Goal: Task Accomplishment & Management: Use online tool/utility

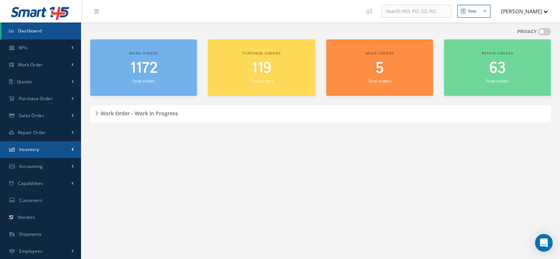
scroll to position [34, 0]
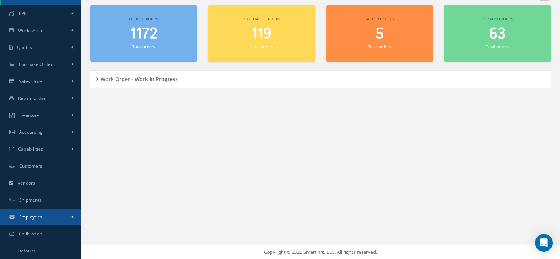
click at [46, 220] on link "Employees" at bounding box center [40, 217] width 81 height 17
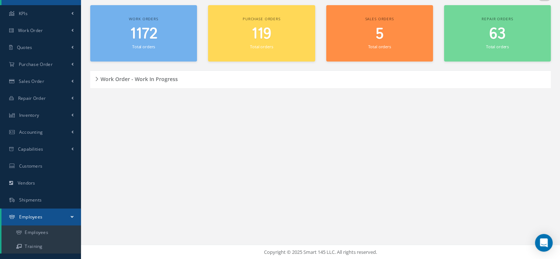
scroll to position [62, 0]
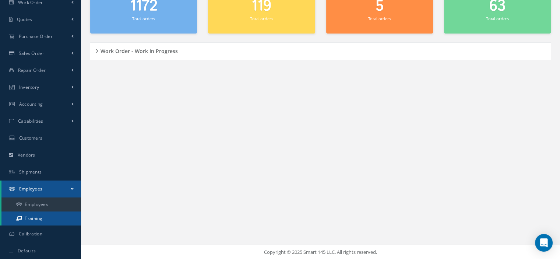
click at [48, 217] on link "Training" at bounding box center [41, 218] width 80 height 14
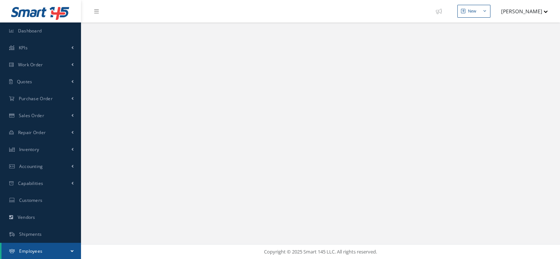
select select "25"
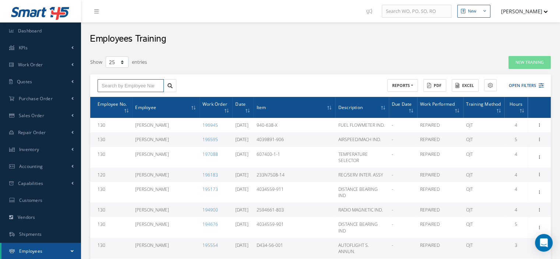
click at [127, 90] on input "text" at bounding box center [131, 85] width 66 height 13
type input "[PERSON_NAME]"
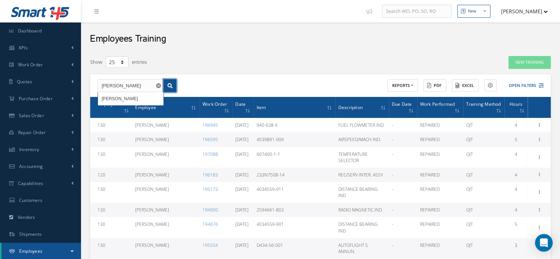
click at [172, 85] on icon at bounding box center [170, 85] width 5 height 5
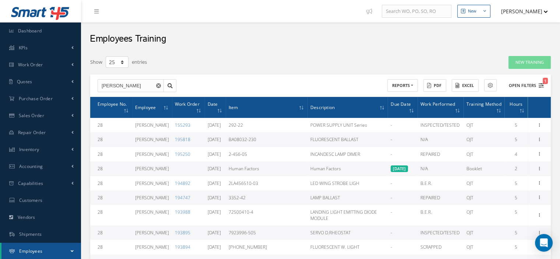
click at [542, 87] on icon "1" at bounding box center [541, 85] width 5 height 5
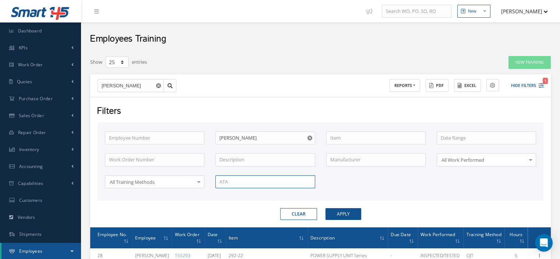
click at [250, 178] on input "text" at bounding box center [265, 181] width 99 height 13
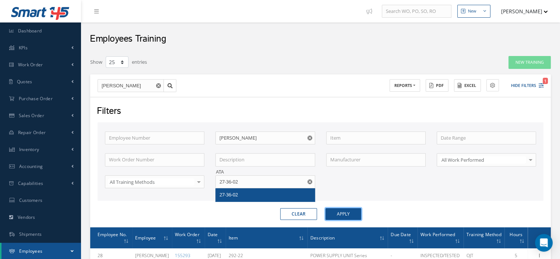
click at [357, 214] on button "Apply" at bounding box center [344, 214] width 36 height 12
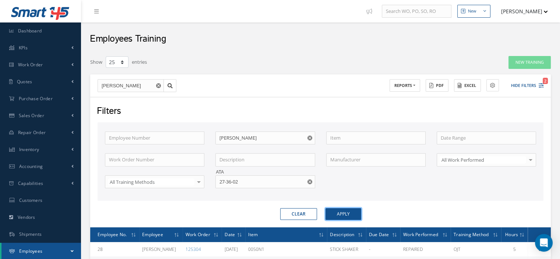
scroll to position [67, 0]
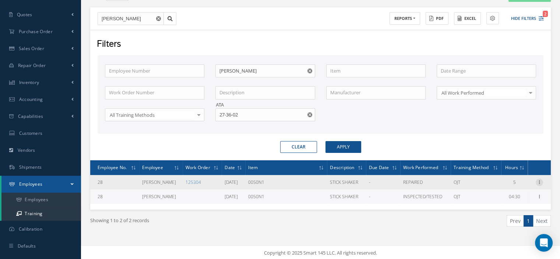
click at [538, 182] on icon at bounding box center [539, 182] width 7 height 6
click at [496, 194] on link "Print" at bounding box center [506, 197] width 58 height 10
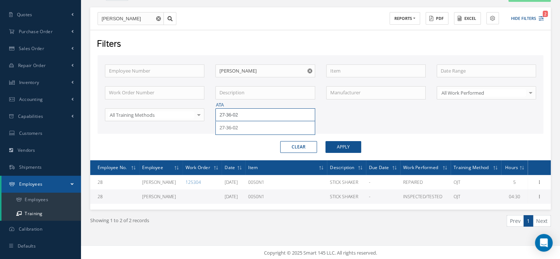
drag, startPoint x: 246, startPoint y: 113, endPoint x: 218, endPoint y: 112, distance: 28.0
click at [221, 112] on input "27-36-02" at bounding box center [265, 114] width 99 height 13
click at [223, 114] on input "[PHONE_NUMBER]" at bounding box center [265, 114] width 99 height 13
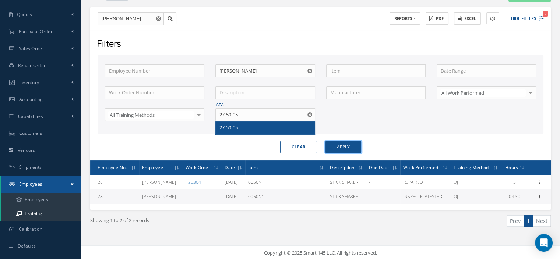
click at [332, 147] on button "Apply" at bounding box center [344, 147] width 36 height 12
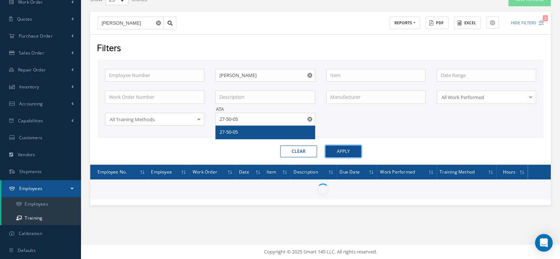
scroll to position [62, 0]
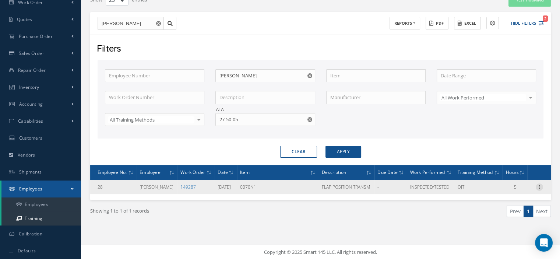
click at [537, 185] on icon at bounding box center [539, 186] width 7 height 6
click at [504, 200] on link "Print" at bounding box center [506, 201] width 58 height 10
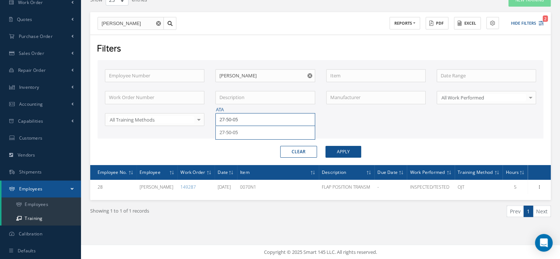
drag, startPoint x: 245, startPoint y: 118, endPoint x: 208, endPoint y: 117, distance: 37.2
click at [210, 118] on div "ATA 27-50-05 27-50-05" at bounding box center [265, 119] width 111 height 13
click at [223, 126] on div "34-12-23" at bounding box center [265, 132] width 99 height 13
click at [357, 153] on button "Apply" at bounding box center [344, 152] width 36 height 12
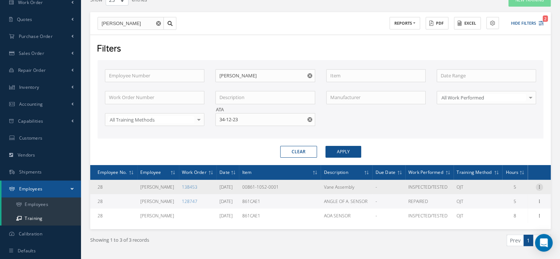
click at [538, 184] on icon at bounding box center [539, 186] width 7 height 6
click at [503, 202] on link "Print" at bounding box center [506, 201] width 58 height 10
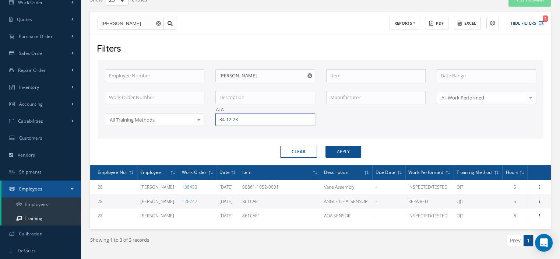
drag, startPoint x: 249, startPoint y: 119, endPoint x: 216, endPoint y: 112, distance: 33.8
click at [218, 113] on input "34-12-23" at bounding box center [265, 119] width 99 height 13
click at [225, 133] on span "33-45-01" at bounding box center [229, 132] width 18 height 7
click at [335, 153] on button "Apply" at bounding box center [344, 152] width 36 height 12
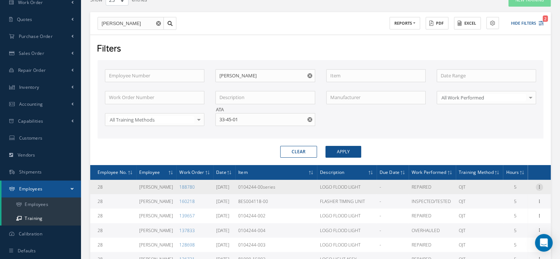
click at [538, 185] on icon at bounding box center [539, 186] width 7 height 6
click at [506, 199] on link "Print" at bounding box center [506, 201] width 58 height 10
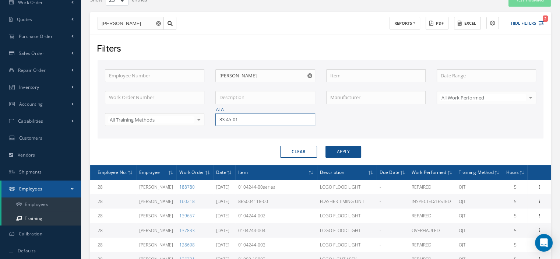
drag, startPoint x: 254, startPoint y: 119, endPoint x: 203, endPoint y: 122, distance: 50.5
click at [206, 122] on div "Employee Number Employee Name [PERSON_NAME] Work Order Number Description Manuf…" at bounding box center [320, 102] width 443 height 66
click at [224, 133] on span "28-42-15" at bounding box center [229, 132] width 18 height 7
click at [339, 151] on button "Apply" at bounding box center [344, 152] width 36 height 12
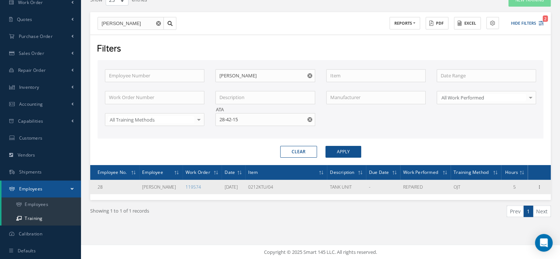
click at [536, 187] on icon at bounding box center [539, 186] width 7 height 6
click at [504, 199] on link "Print" at bounding box center [506, 201] width 58 height 10
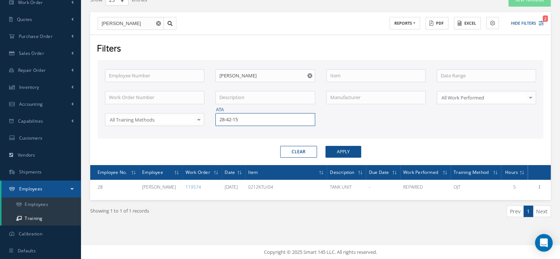
drag, startPoint x: 248, startPoint y: 122, endPoint x: 222, endPoint y: 117, distance: 25.9
click at [225, 118] on input "28-42-15" at bounding box center [265, 119] width 99 height 13
type input "2"
click at [232, 129] on div "33-21-05" at bounding box center [265, 132] width 91 height 7
click at [336, 147] on button "Apply" at bounding box center [344, 152] width 36 height 12
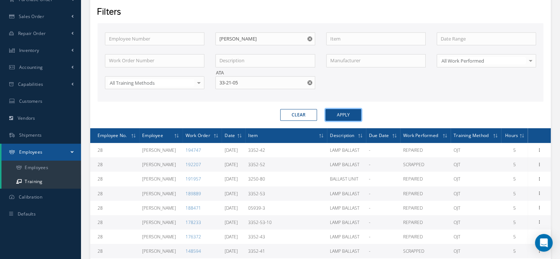
scroll to position [136, 0]
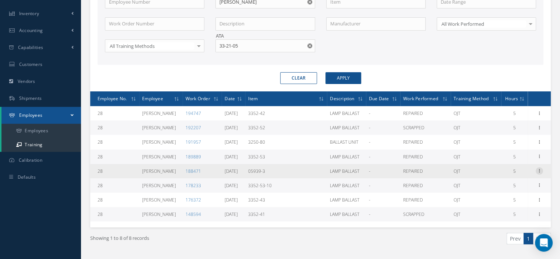
click at [541, 168] on icon at bounding box center [539, 170] width 7 height 6
click at [507, 185] on link "Print" at bounding box center [506, 186] width 58 height 10
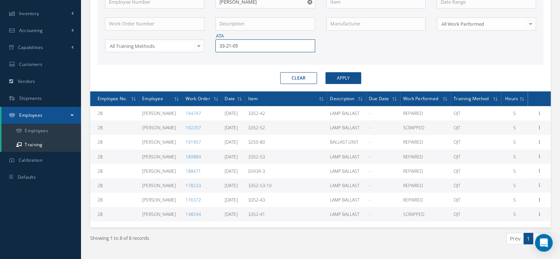
drag, startPoint x: 246, startPoint y: 45, endPoint x: 195, endPoint y: 48, distance: 51.3
click at [195, 48] on div "Employee Number Employee Name [PERSON_NAME] Work Order Number Description Manuf…" at bounding box center [320, 29] width 443 height 66
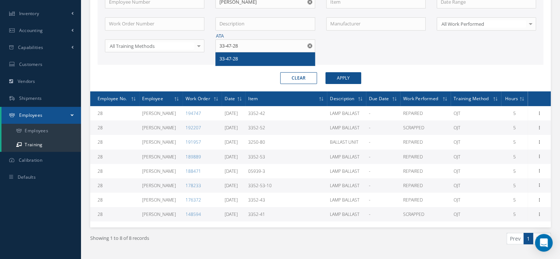
click at [228, 57] on span "33-47-28" at bounding box center [229, 58] width 18 height 7
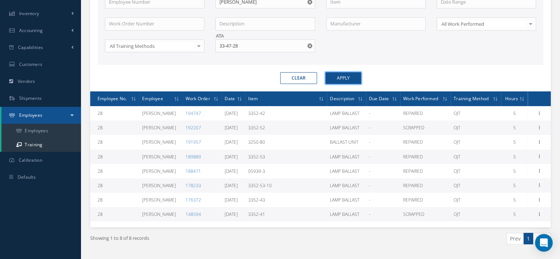
click at [342, 80] on button "Apply" at bounding box center [344, 78] width 36 height 12
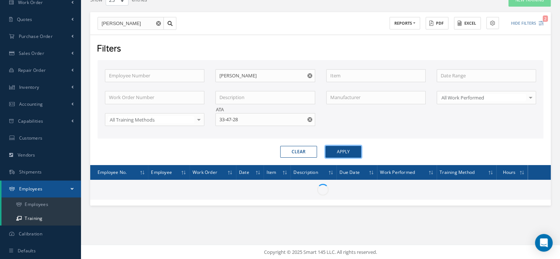
scroll to position [67, 0]
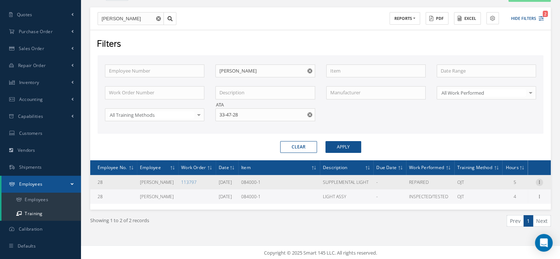
click at [539, 184] on div at bounding box center [539, 182] width 7 height 7
click at [500, 194] on link "Print" at bounding box center [506, 197] width 58 height 10
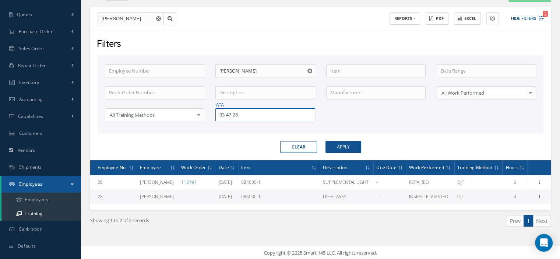
drag, startPoint x: 244, startPoint y: 116, endPoint x: 210, endPoint y: 116, distance: 34.3
click at [210, 116] on div "ATA 33-47-28" at bounding box center [265, 114] width 111 height 13
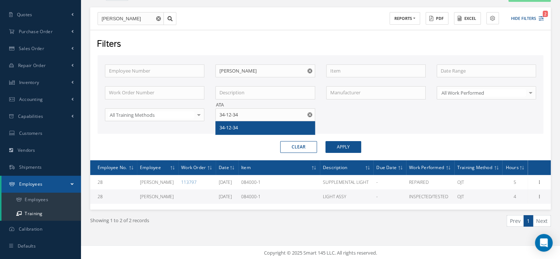
click at [229, 131] on div "34-12-34" at bounding box center [265, 127] width 99 height 13
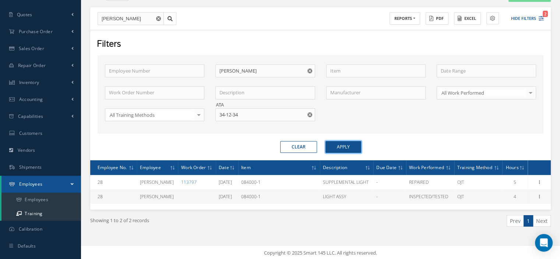
click at [332, 149] on button "Apply" at bounding box center [344, 147] width 36 height 12
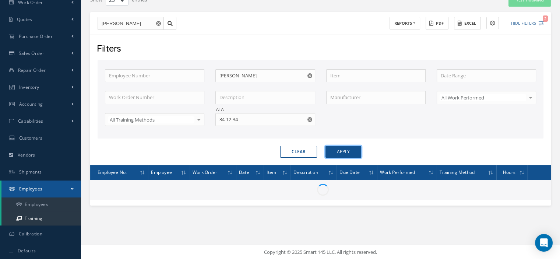
scroll to position [67, 0]
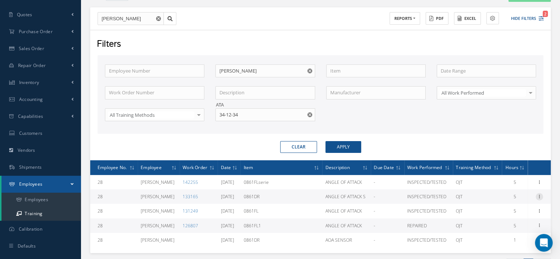
click at [539, 195] on icon at bounding box center [539, 196] width 7 height 6
click at [498, 211] on link "Print" at bounding box center [506, 211] width 58 height 10
drag, startPoint x: 248, startPoint y: 115, endPoint x: 214, endPoint y: 111, distance: 34.9
click at [214, 111] on div "ATA 34-12-34" at bounding box center [265, 114] width 111 height 13
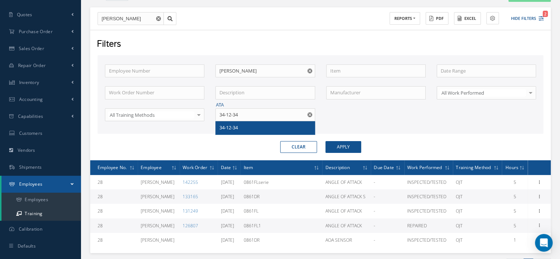
click at [239, 125] on div "34-12-34" at bounding box center [265, 127] width 91 height 7
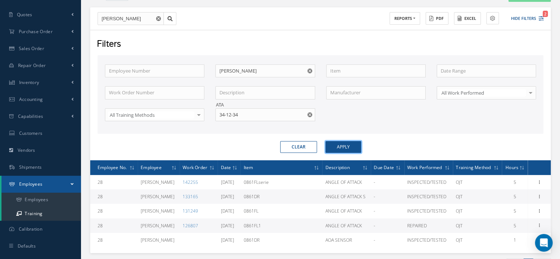
click at [340, 147] on button "Apply" at bounding box center [344, 147] width 36 height 12
click at [540, 196] on icon at bounding box center [539, 196] width 7 height 6
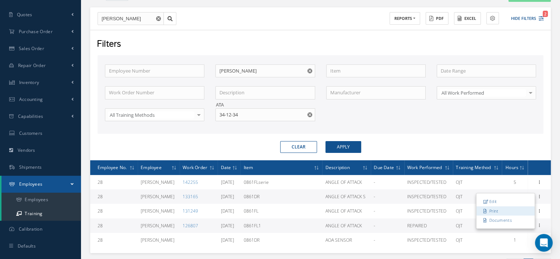
click at [508, 207] on link "Print" at bounding box center [506, 211] width 58 height 10
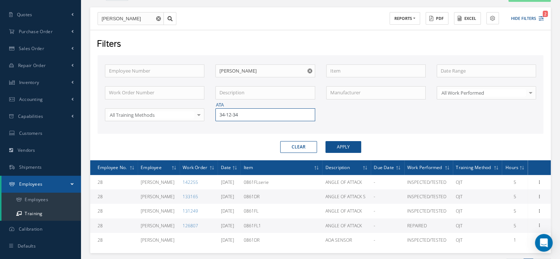
drag, startPoint x: 247, startPoint y: 116, endPoint x: 213, endPoint y: 117, distance: 33.6
click at [215, 116] on div "ATA 34-12-34" at bounding box center [265, 114] width 111 height 13
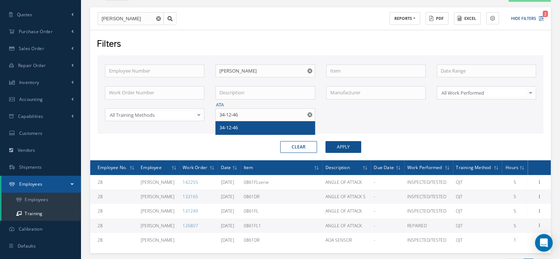
click at [217, 123] on div "34-12-46" at bounding box center [265, 127] width 99 height 13
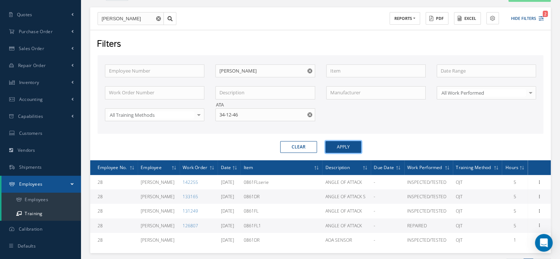
click at [335, 148] on button "Apply" at bounding box center [344, 147] width 36 height 12
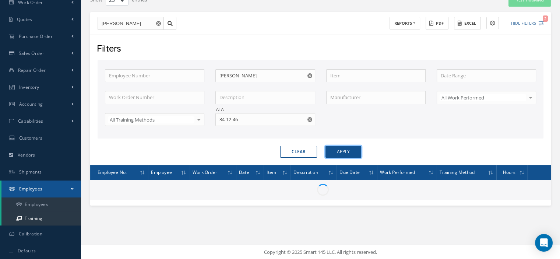
scroll to position [67, 0]
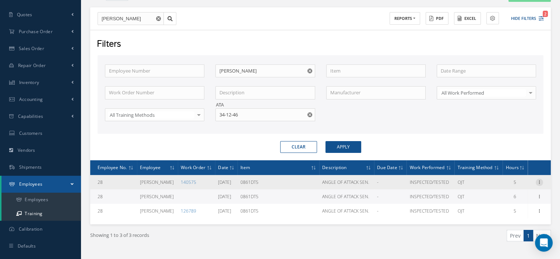
click at [539, 180] on icon at bounding box center [539, 182] width 7 height 6
click at [506, 196] on link "Print" at bounding box center [506, 197] width 58 height 10
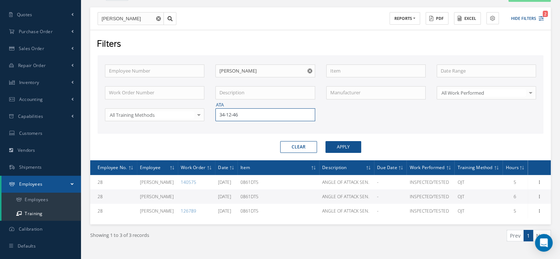
drag, startPoint x: 253, startPoint y: 115, endPoint x: 217, endPoint y: 113, distance: 36.5
click at [220, 113] on input "34-12-46" at bounding box center [265, 114] width 99 height 13
type input "4"
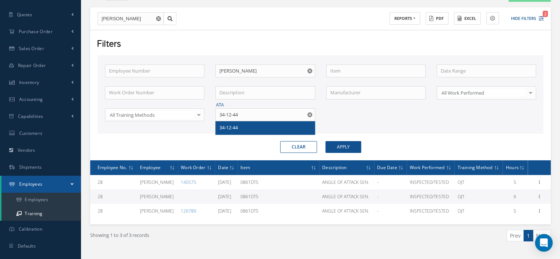
click at [219, 126] on div "34-12-44" at bounding box center [265, 127] width 99 height 13
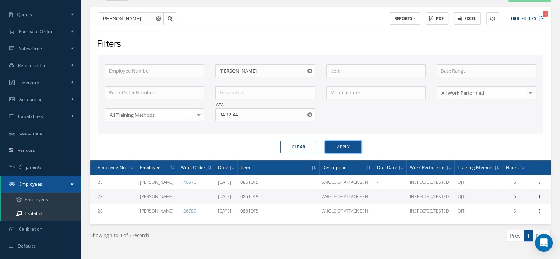
click at [336, 147] on button "Apply" at bounding box center [344, 147] width 36 height 12
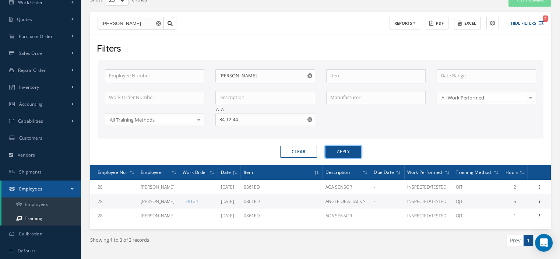
scroll to position [67, 0]
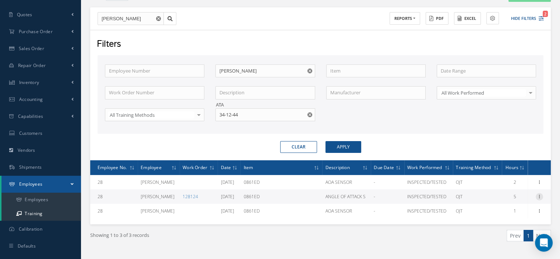
click at [539, 197] on icon at bounding box center [539, 196] width 7 height 6
click at [507, 213] on link "Print" at bounding box center [506, 211] width 58 height 10
drag, startPoint x: 246, startPoint y: 116, endPoint x: 202, endPoint y: 110, distance: 44.2
click at [202, 110] on div "Employee Number Employee Name [PERSON_NAME] Work Order Number Description Manuf…" at bounding box center [320, 97] width 443 height 66
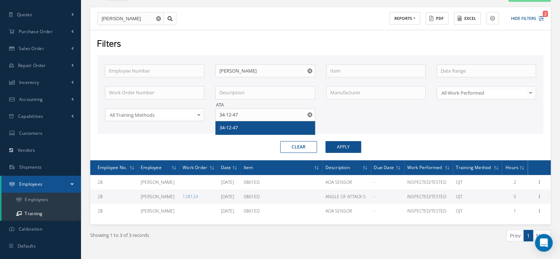
click at [221, 124] on span "34-12-47" at bounding box center [229, 127] width 18 height 7
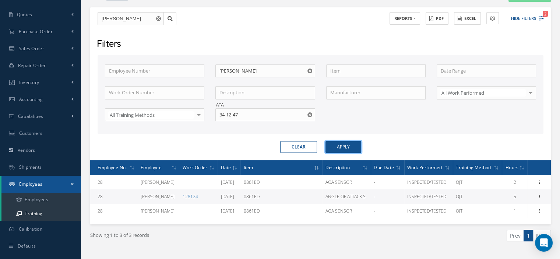
click at [332, 147] on button "Apply" at bounding box center [344, 147] width 36 height 12
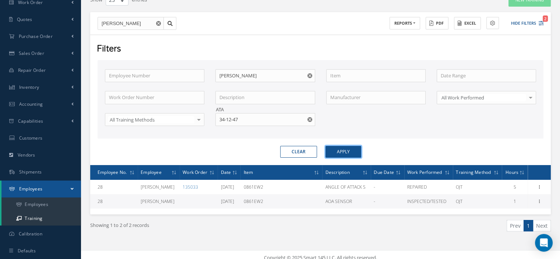
scroll to position [67, 0]
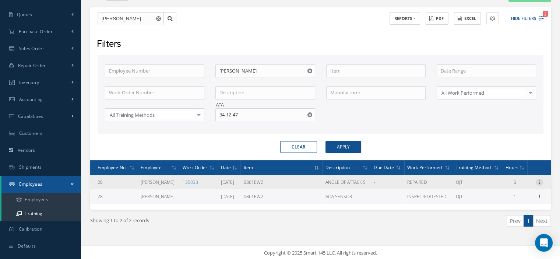
click at [540, 181] on icon at bounding box center [539, 182] width 7 height 6
click at [500, 194] on link "Print" at bounding box center [506, 197] width 58 height 10
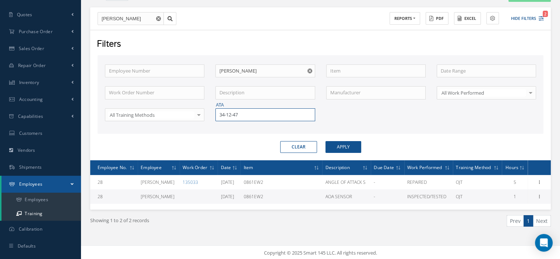
drag, startPoint x: 247, startPoint y: 116, endPoint x: 221, endPoint y: 116, distance: 25.4
click at [222, 116] on input "34-12-47" at bounding box center [265, 114] width 99 height 13
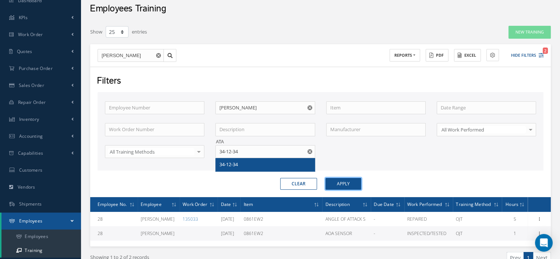
click at [346, 185] on button "Apply" at bounding box center [344, 184] width 36 height 12
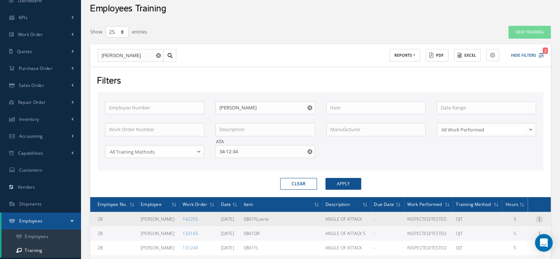
click at [541, 220] on icon at bounding box center [539, 219] width 7 height 6
click at [506, 234] on link "Print" at bounding box center [506, 233] width 58 height 10
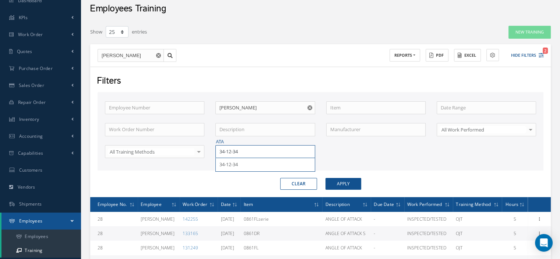
drag, startPoint x: 252, startPoint y: 155, endPoint x: 193, endPoint y: 147, distance: 59.0
click at [196, 147] on div "Employee Number Employee Name [PERSON_NAME] Work Order Number Description Manuf…" at bounding box center [320, 134] width 443 height 66
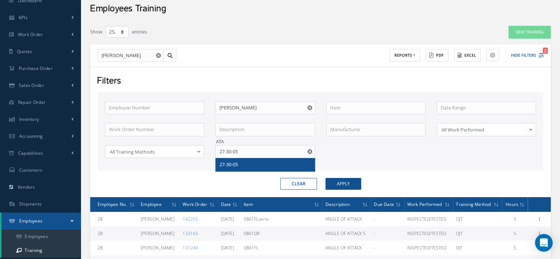
click at [227, 165] on span "27-30-05" at bounding box center [229, 164] width 18 height 7
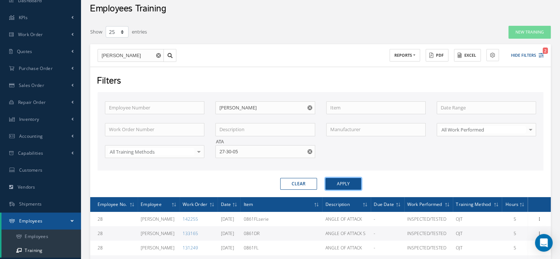
click at [349, 188] on button "Apply" at bounding box center [344, 184] width 36 height 12
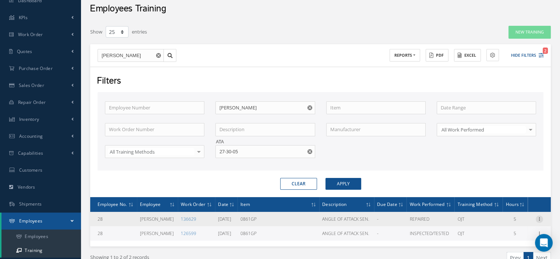
click at [539, 217] on icon at bounding box center [539, 219] width 7 height 6
click at [513, 234] on link "Print" at bounding box center [506, 233] width 58 height 10
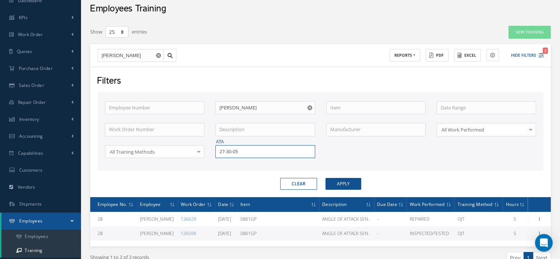
drag, startPoint x: 239, startPoint y: 149, endPoint x: 217, endPoint y: 147, distance: 22.2
click at [217, 147] on input "27-30-05" at bounding box center [265, 151] width 99 height 13
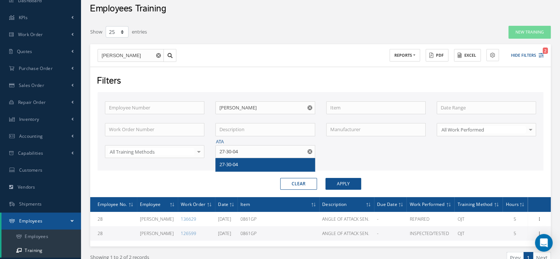
click at [227, 166] on span "27-30-04" at bounding box center [229, 164] width 18 height 7
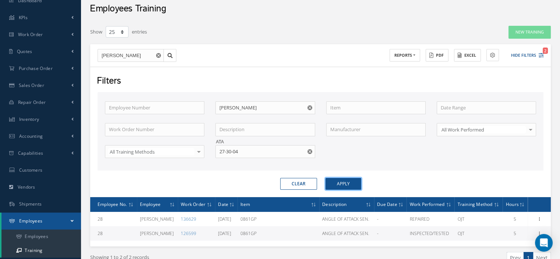
click at [337, 184] on button "Apply" at bounding box center [344, 184] width 36 height 12
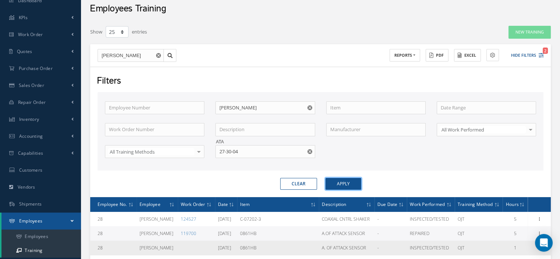
scroll to position [67, 0]
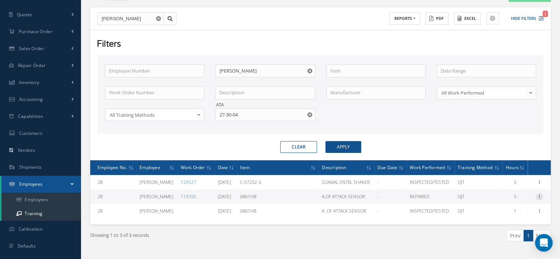
click at [539, 197] on icon at bounding box center [539, 196] width 7 height 6
click at [503, 208] on link "Print" at bounding box center [506, 211] width 58 height 10
drag, startPoint x: 249, startPoint y: 112, endPoint x: 217, endPoint y: 112, distance: 32.1
click at [217, 112] on input "27-30-04" at bounding box center [265, 114] width 99 height 13
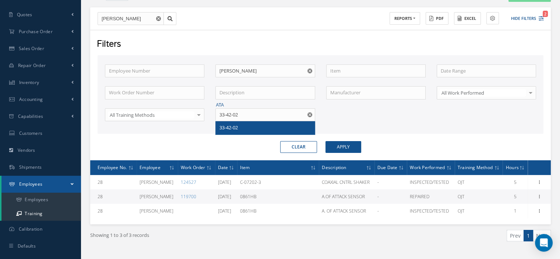
click at [230, 127] on span "33-42-02" at bounding box center [229, 127] width 18 height 7
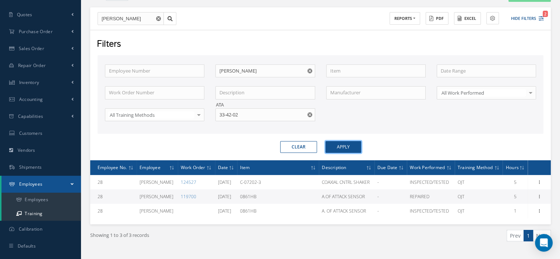
click at [336, 149] on button "Apply" at bounding box center [344, 147] width 36 height 12
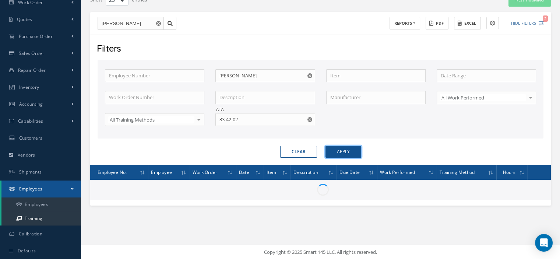
scroll to position [67, 0]
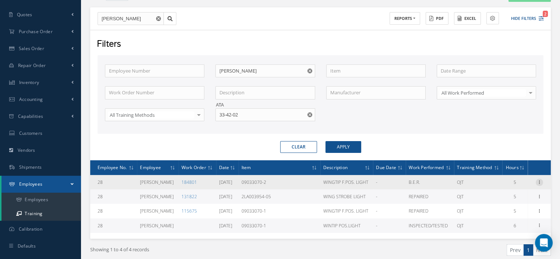
click at [539, 181] on icon at bounding box center [539, 182] width 7 height 6
click at [508, 193] on link "Print" at bounding box center [506, 197] width 58 height 10
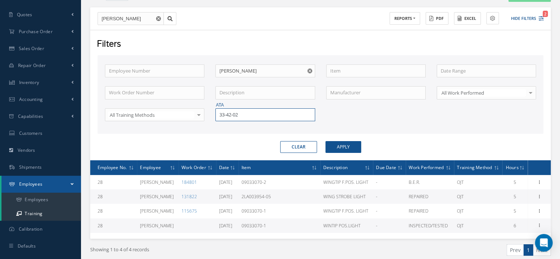
drag, startPoint x: 243, startPoint y: 115, endPoint x: 218, endPoint y: 117, distance: 25.2
click at [218, 117] on input "33-42-02" at bounding box center [265, 114] width 99 height 13
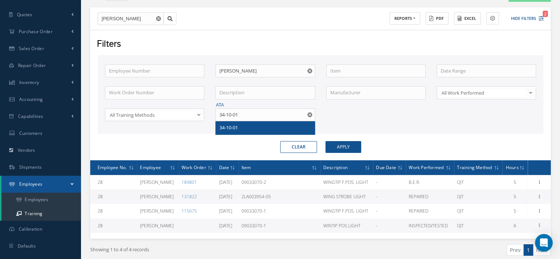
click at [228, 124] on div "34-10-01" at bounding box center [265, 127] width 91 height 7
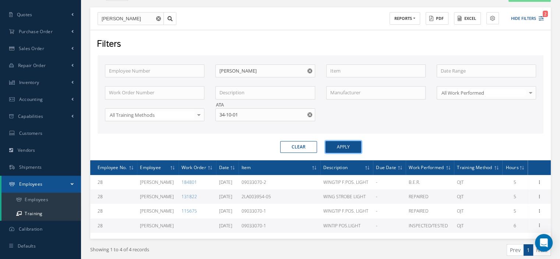
click at [341, 148] on button "Apply" at bounding box center [344, 147] width 36 height 12
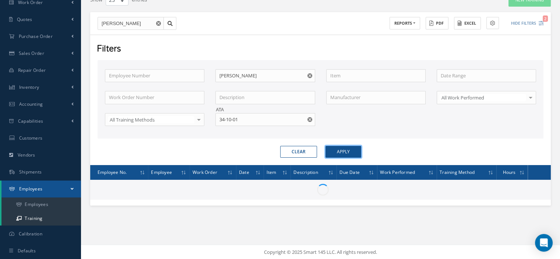
scroll to position [67, 0]
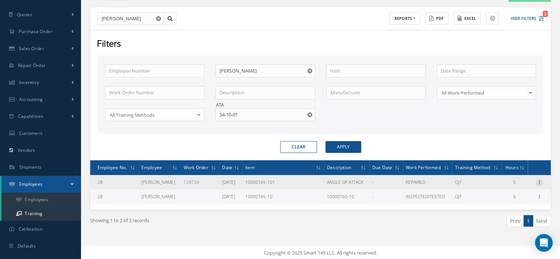
click at [539, 180] on icon at bounding box center [539, 182] width 7 height 6
click at [503, 194] on link "Print" at bounding box center [506, 197] width 58 height 10
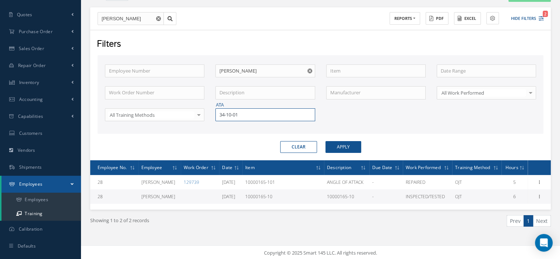
drag, startPoint x: 231, startPoint y: 112, endPoint x: 218, endPoint y: 111, distance: 12.2
click at [218, 111] on input "34-10-01" at bounding box center [265, 114] width 99 height 13
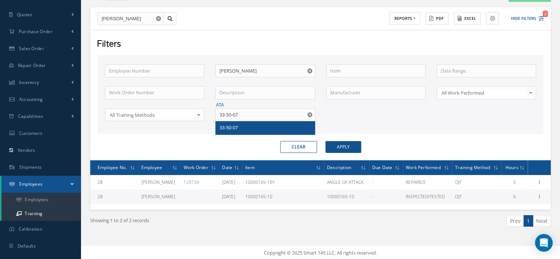
click at [230, 127] on span "33-50-07" at bounding box center [229, 127] width 18 height 7
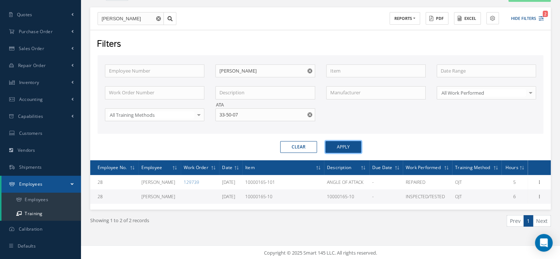
click at [337, 149] on button "Apply" at bounding box center [344, 147] width 36 height 12
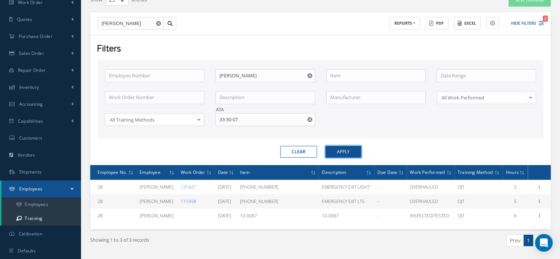
scroll to position [67, 0]
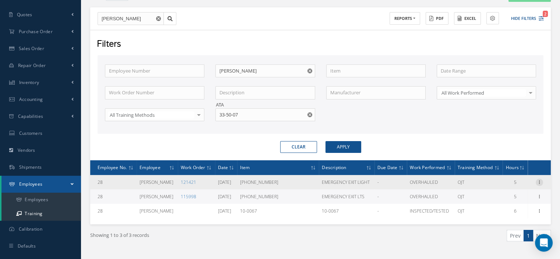
click at [540, 179] on icon at bounding box center [539, 182] width 7 height 6
click at [513, 193] on link "Print" at bounding box center [506, 197] width 58 height 10
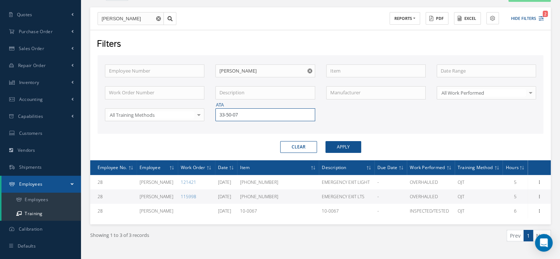
drag, startPoint x: 248, startPoint y: 117, endPoint x: 207, endPoint y: 114, distance: 41.0
click at [207, 114] on div "Employee Number Employee Name [PERSON_NAME] Work Order Number Description Manuf…" at bounding box center [320, 97] width 443 height 66
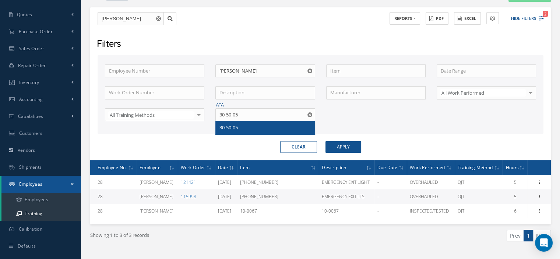
click at [271, 130] on div "30-50-05" at bounding box center [265, 127] width 91 height 7
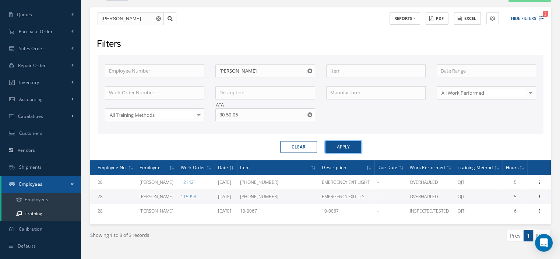
click at [337, 146] on button "Apply" at bounding box center [344, 147] width 36 height 12
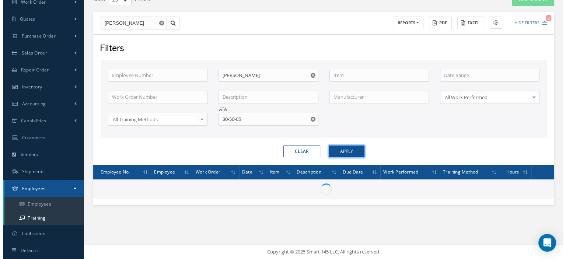
scroll to position [62, 0]
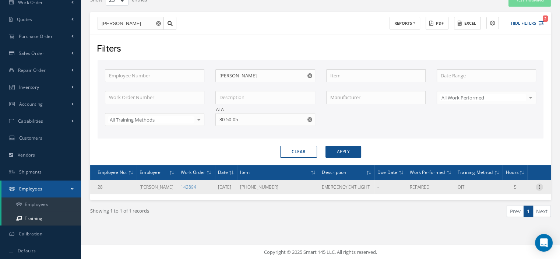
click at [541, 188] on icon at bounding box center [539, 186] width 7 height 6
click at [502, 198] on link "Print" at bounding box center [506, 201] width 58 height 10
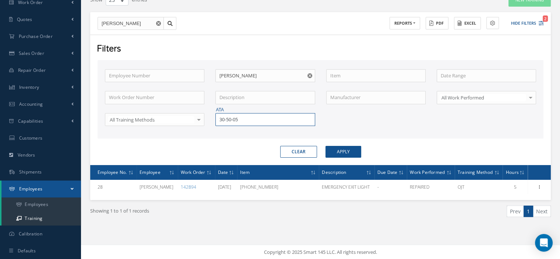
drag, startPoint x: 240, startPoint y: 119, endPoint x: 218, endPoint y: 121, distance: 22.2
click at [218, 121] on input "30-50-05" at bounding box center [265, 119] width 99 height 13
click at [231, 129] on span "33-20-51" at bounding box center [229, 132] width 18 height 7
click at [332, 149] on button "Apply" at bounding box center [344, 152] width 36 height 12
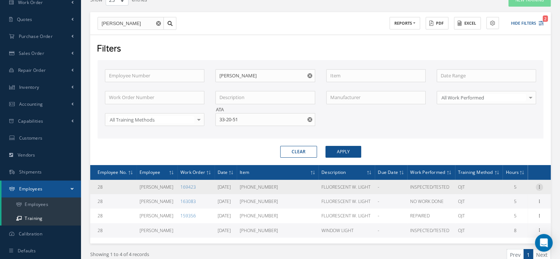
click at [539, 185] on icon at bounding box center [539, 186] width 7 height 6
click at [512, 203] on link "Print" at bounding box center [506, 201] width 58 height 10
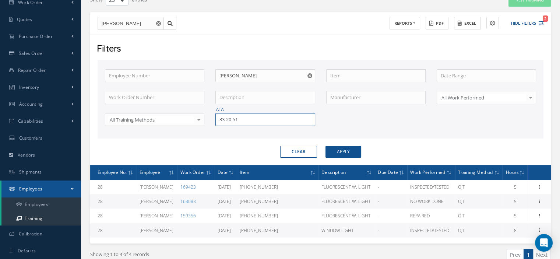
drag, startPoint x: 282, startPoint y: 123, endPoint x: 222, endPoint y: 113, distance: 61.4
click at [222, 113] on input "33-20-51" at bounding box center [265, 119] width 99 height 13
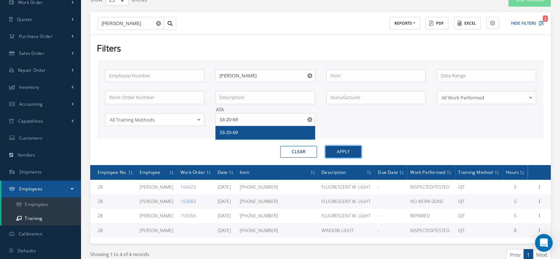
click at [347, 148] on button "Apply" at bounding box center [344, 152] width 36 height 12
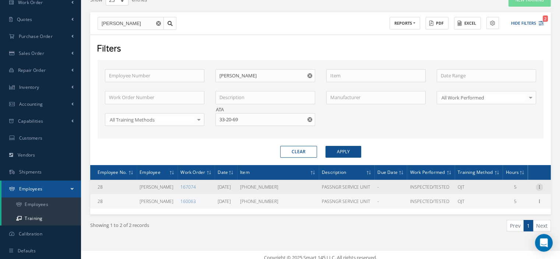
click at [540, 185] on icon at bounding box center [539, 186] width 7 height 6
click at [507, 201] on link "Print" at bounding box center [506, 201] width 58 height 10
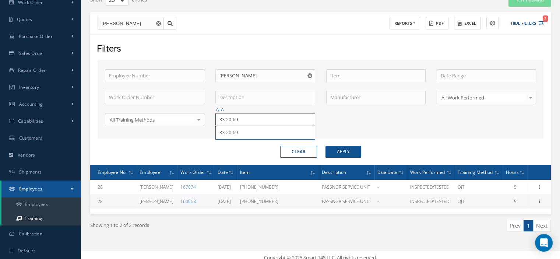
drag, startPoint x: 240, startPoint y: 119, endPoint x: 217, endPoint y: 122, distance: 23.8
click at [217, 122] on input "33-20-69" at bounding box center [265, 119] width 99 height 13
click at [228, 130] on span "33-21-39" at bounding box center [229, 132] width 18 height 7
click at [336, 153] on button "Apply" at bounding box center [344, 152] width 36 height 12
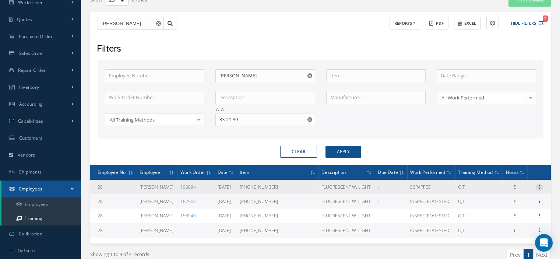
click at [540, 185] on icon at bounding box center [539, 186] width 7 height 6
click at [506, 199] on link "Print" at bounding box center [506, 201] width 58 height 10
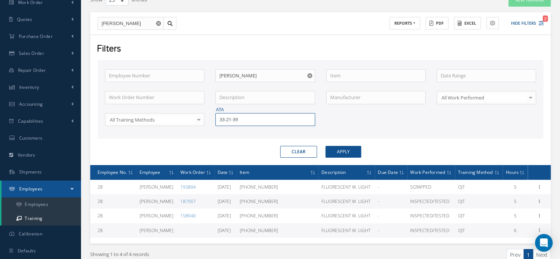
drag, startPoint x: 243, startPoint y: 119, endPoint x: 218, endPoint y: 119, distance: 25.1
click at [218, 119] on input "33-21-39" at bounding box center [265, 119] width 99 height 13
click at [223, 129] on span "79-32-15" at bounding box center [229, 132] width 18 height 7
click at [346, 154] on button "Apply" at bounding box center [344, 152] width 36 height 12
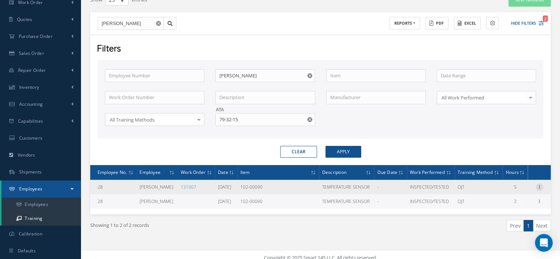
click at [541, 184] on icon at bounding box center [539, 186] width 7 height 6
click at [504, 201] on link "Print" at bounding box center [506, 201] width 58 height 10
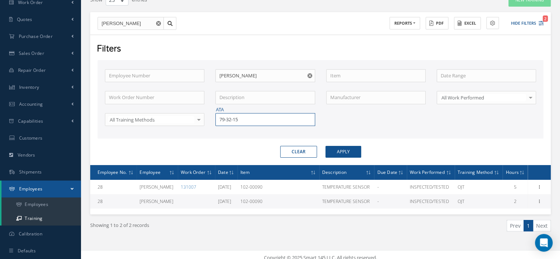
drag, startPoint x: 251, startPoint y: 119, endPoint x: 211, endPoint y: 120, distance: 40.5
click at [211, 120] on div "ATA 79-32-15" at bounding box center [265, 119] width 111 height 13
click at [248, 133] on div "34-18-61" at bounding box center [265, 132] width 91 height 7
click at [335, 150] on button "Apply" at bounding box center [344, 152] width 36 height 12
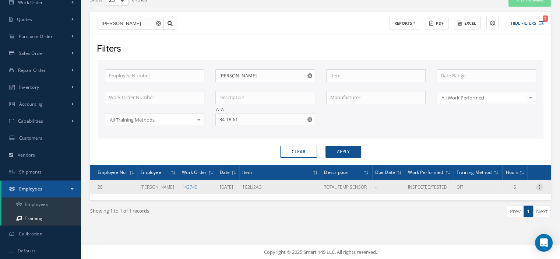
click at [539, 185] on icon at bounding box center [539, 186] width 7 height 6
click at [511, 200] on link "Print" at bounding box center [506, 201] width 58 height 10
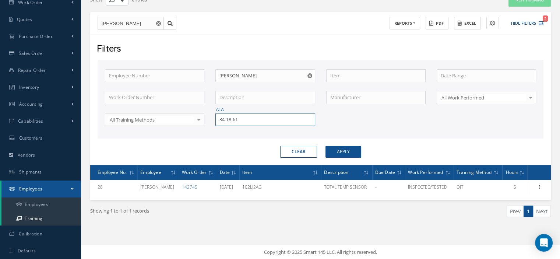
drag, startPoint x: 246, startPoint y: 120, endPoint x: 215, endPoint y: 118, distance: 31.1
click at [215, 118] on div "ATA 34-18-61" at bounding box center [265, 119] width 111 height 13
click at [219, 131] on div "32-40-53" at bounding box center [265, 132] width 99 height 13
click at [336, 154] on button "Apply" at bounding box center [344, 152] width 36 height 12
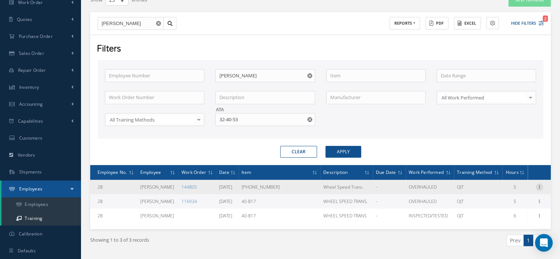
drag, startPoint x: 539, startPoint y: 186, endPoint x: 533, endPoint y: 186, distance: 5.9
click at [539, 186] on icon at bounding box center [539, 186] width 7 height 6
click at [500, 202] on link "Print" at bounding box center [506, 201] width 58 height 10
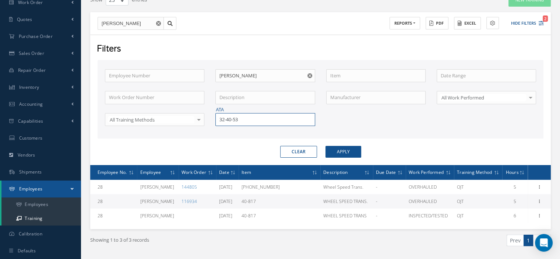
drag, startPoint x: 262, startPoint y: 123, endPoint x: 223, endPoint y: 119, distance: 38.5
click at [225, 119] on input "32-40-53" at bounding box center [265, 119] width 99 height 13
click at [223, 130] on span "38-10-01" at bounding box center [229, 132] width 18 height 7
click at [337, 153] on button "Apply" at bounding box center [344, 152] width 36 height 12
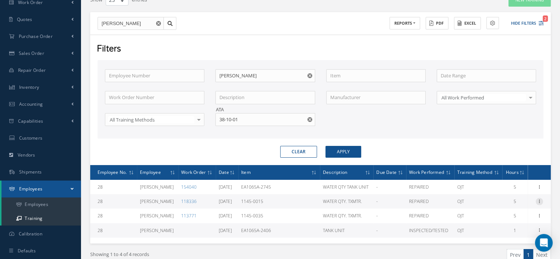
click at [540, 202] on icon at bounding box center [539, 201] width 7 height 6
click at [510, 211] on link "Print" at bounding box center [506, 216] width 58 height 10
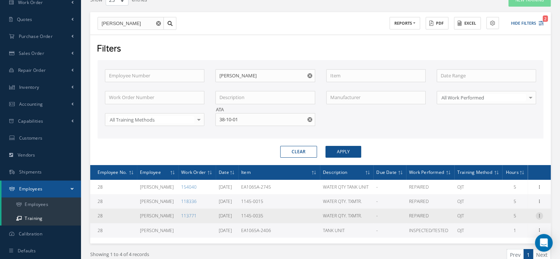
click at [540, 213] on icon at bounding box center [539, 215] width 7 height 6
click at [503, 228] on link "Print" at bounding box center [506, 230] width 58 height 10
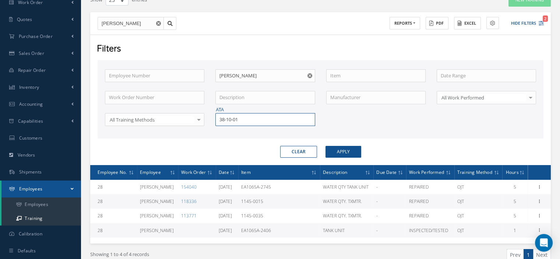
drag, startPoint x: 242, startPoint y: 117, endPoint x: 217, endPoint y: 116, distance: 25.1
click at [217, 116] on input "38-10-01" at bounding box center [265, 119] width 99 height 13
click at [232, 129] on span "21-61-08" at bounding box center [229, 132] width 18 height 7
click at [335, 151] on button "Apply" at bounding box center [344, 152] width 36 height 12
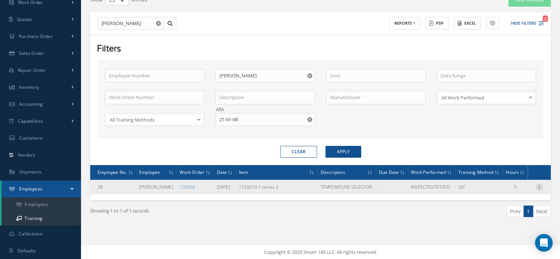
click at [537, 185] on icon at bounding box center [539, 186] width 7 height 6
click at [514, 199] on link "Print" at bounding box center [506, 201] width 58 height 10
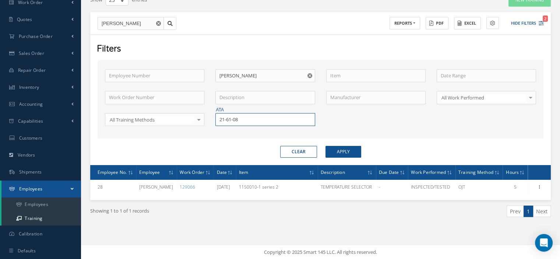
drag, startPoint x: 254, startPoint y: 121, endPoint x: 213, endPoint y: 118, distance: 41.0
click at [213, 118] on div "ATA 21-61-08" at bounding box center [265, 119] width 111 height 13
click at [230, 130] on span "33-20-67" at bounding box center [229, 132] width 18 height 7
drag, startPoint x: 340, startPoint y: 151, endPoint x: 342, endPoint y: 156, distance: 5.3
click at [342, 155] on button "Apply" at bounding box center [344, 152] width 36 height 12
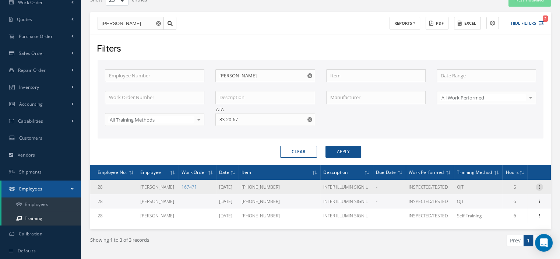
click at [540, 186] on icon at bounding box center [539, 186] width 7 height 6
click at [500, 198] on link "Print" at bounding box center [506, 201] width 58 height 10
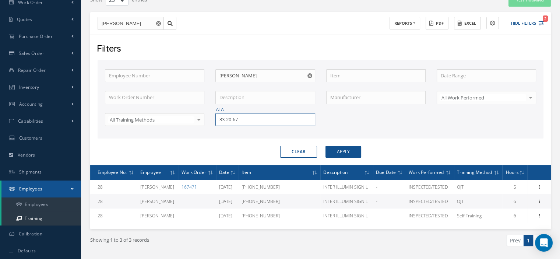
drag, startPoint x: 249, startPoint y: 120, endPoint x: 211, endPoint y: 122, distance: 38.0
click at [211, 122] on div "ATA 33-20-67" at bounding box center [265, 119] width 111 height 13
drag, startPoint x: 221, startPoint y: 129, endPoint x: 230, endPoint y: 128, distance: 8.6
click at [221, 129] on span "79-30-06" at bounding box center [229, 132] width 18 height 7
click at [335, 150] on button "Apply" at bounding box center [344, 152] width 36 height 12
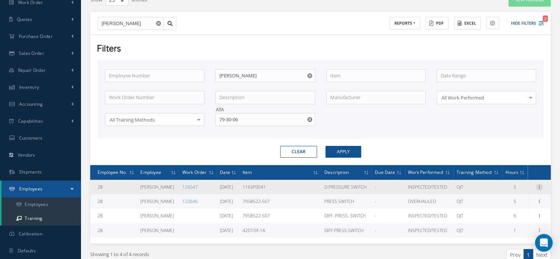
click at [539, 184] on icon at bounding box center [539, 186] width 7 height 6
click at [504, 203] on link "Print" at bounding box center [506, 201] width 58 height 10
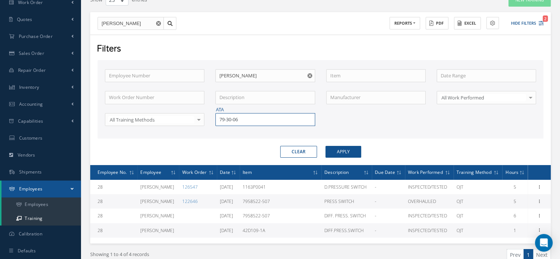
drag, startPoint x: 253, startPoint y: 121, endPoint x: 215, endPoint y: 119, distance: 38.0
click at [215, 119] on div "ATA 79-30-06" at bounding box center [265, 119] width 111 height 13
type input "32-40-53"
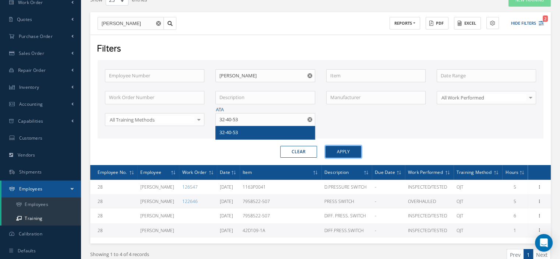
click at [349, 152] on button "Apply" at bounding box center [344, 152] width 36 height 12
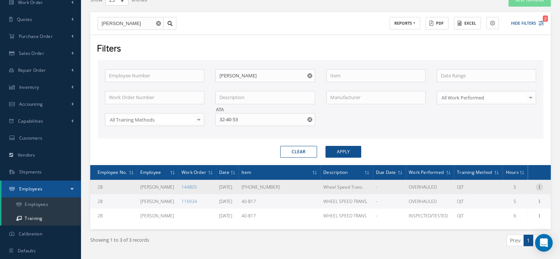
click at [538, 185] on icon at bounding box center [539, 186] width 7 height 6
click at [506, 191] on link "Edit" at bounding box center [506, 192] width 58 height 10
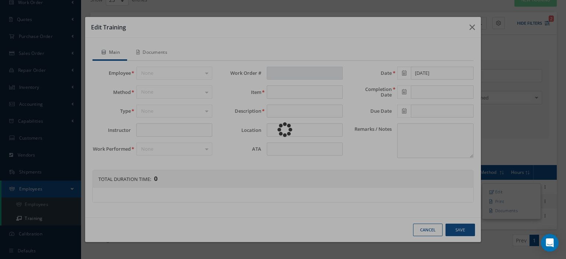
type input "[PERSON_NAME]"
type input "144805"
type input "[PHONE_NUMBER]"
type input "Wheel Speed Trans."
type input "32-40-53"
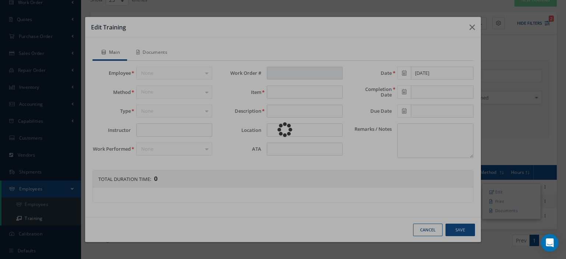
type input "[DATE]"
type textarea "Self Training under the supervision of the Chief Inspector"
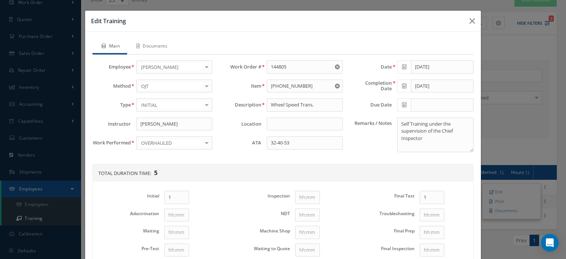
click at [402, 67] on icon at bounding box center [404, 66] width 4 height 5
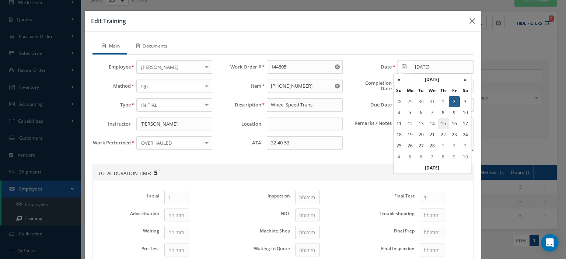
click at [443, 125] on td "15" at bounding box center [443, 123] width 11 height 11
type input "[DATE]"
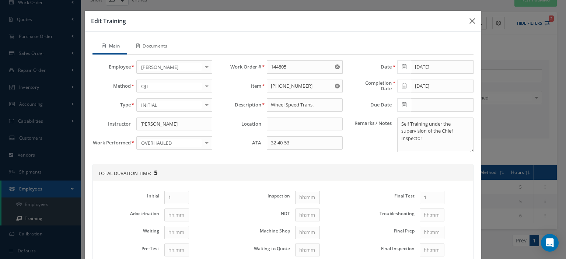
click at [402, 85] on icon at bounding box center [404, 85] width 4 height 5
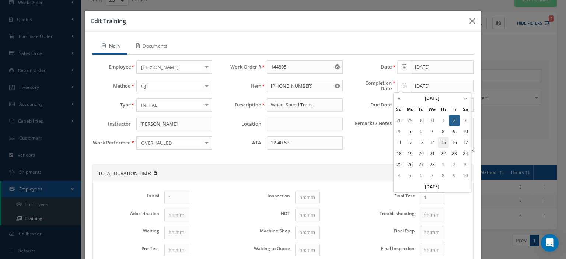
click at [445, 140] on td "15" at bounding box center [443, 142] width 11 height 11
type input "[DATE]"
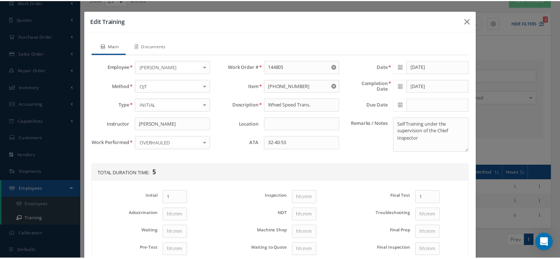
scroll to position [96, 0]
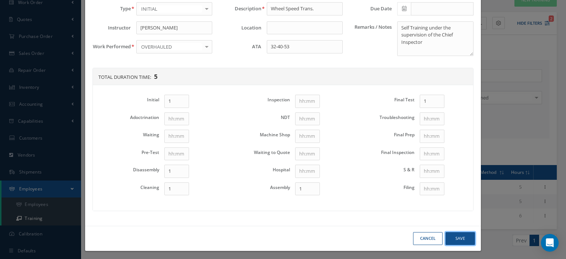
click at [459, 238] on button "Save" at bounding box center [459, 238] width 29 height 13
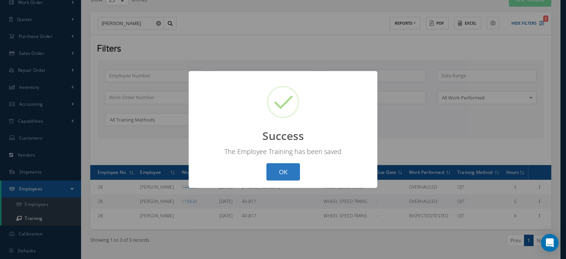
click at [293, 178] on button "OK" at bounding box center [283, 171] width 34 height 17
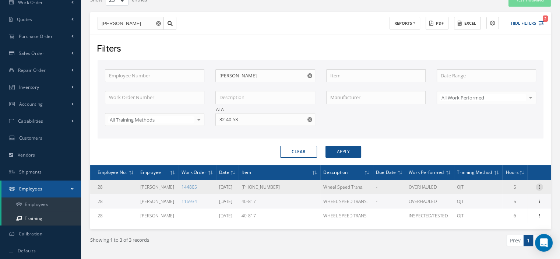
click at [538, 185] on icon at bounding box center [539, 186] width 7 height 6
click at [503, 202] on link "Print" at bounding box center [506, 201] width 58 height 10
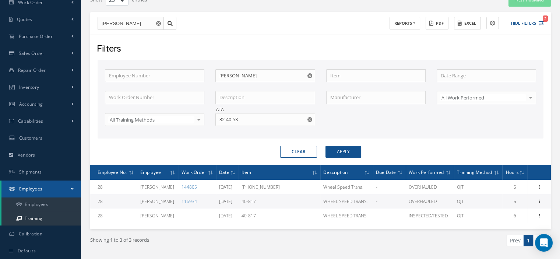
scroll to position [0, 0]
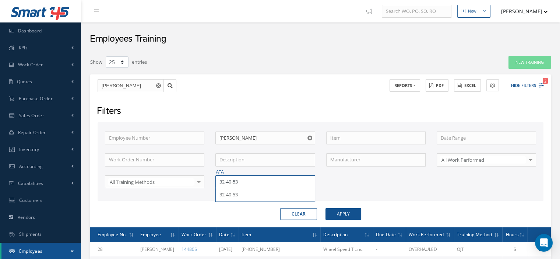
drag, startPoint x: 207, startPoint y: 186, endPoint x: 165, endPoint y: 189, distance: 42.8
click at [165, 189] on div "Employee Number Employee Name [PERSON_NAME] Work Order Number Description Manuf…" at bounding box center [320, 165] width 443 height 66
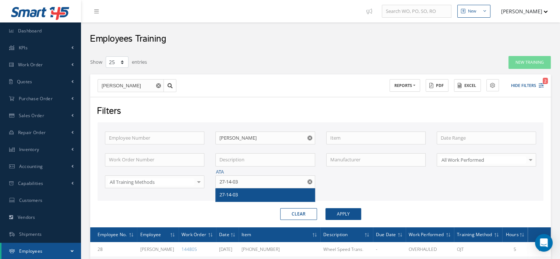
click at [227, 197] on span "27-14-03" at bounding box center [229, 194] width 18 height 7
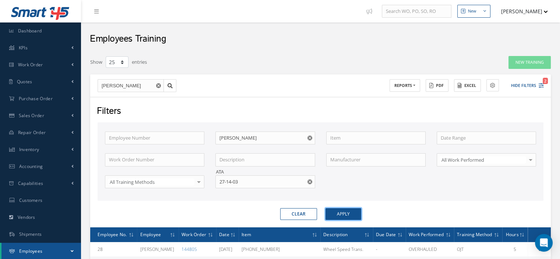
click at [334, 210] on button "Apply" at bounding box center [344, 214] width 36 height 12
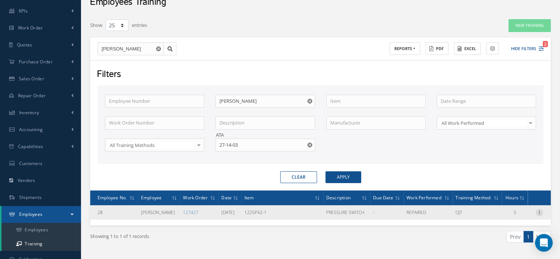
click at [538, 210] on icon at bounding box center [539, 212] width 7 height 6
click at [516, 224] on link "Print" at bounding box center [506, 227] width 58 height 10
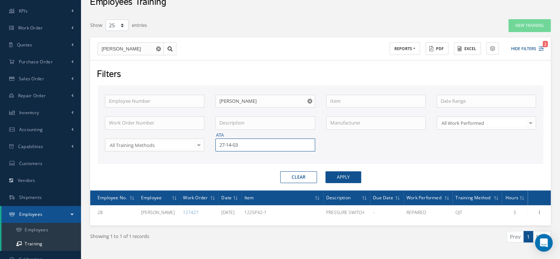
drag, startPoint x: 248, startPoint y: 143, endPoint x: 214, endPoint y: 139, distance: 34.1
click at [214, 139] on div "ATA 27-14-03" at bounding box center [265, 145] width 111 height 13
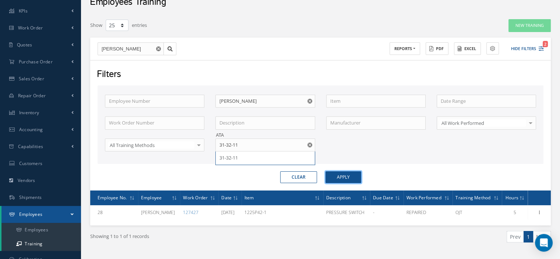
click at [349, 176] on button "Apply" at bounding box center [344, 177] width 36 height 12
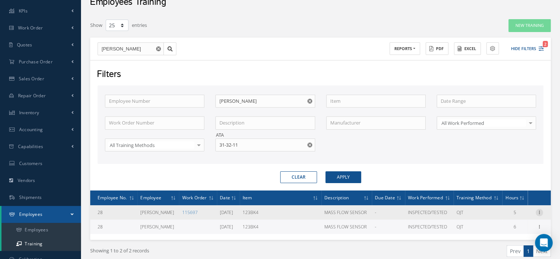
click at [540, 209] on icon at bounding box center [539, 212] width 7 height 6
click at [500, 226] on link "Print" at bounding box center [506, 227] width 58 height 10
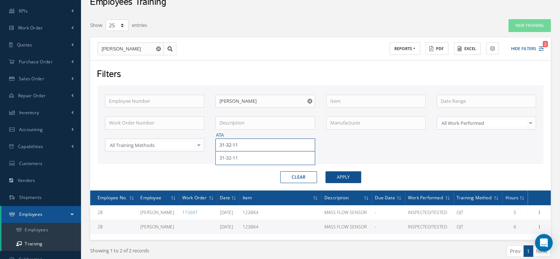
drag, startPoint x: 257, startPoint y: 147, endPoint x: 218, endPoint y: 145, distance: 39.1
click at [218, 145] on input "31-32-11" at bounding box center [265, 145] width 99 height 13
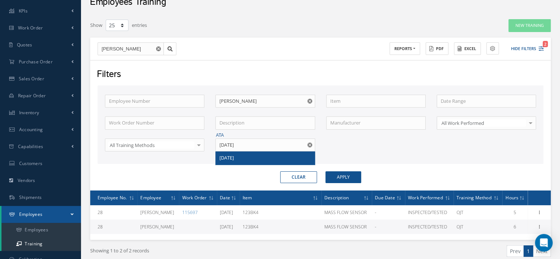
click at [230, 159] on span "[DATE]" at bounding box center [227, 157] width 14 height 7
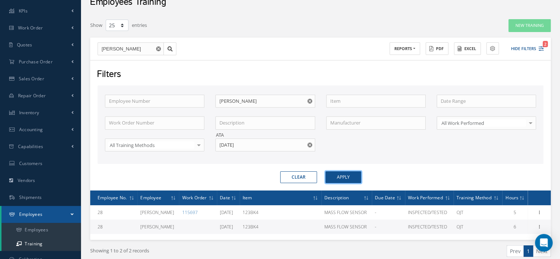
click at [339, 182] on div "Filters Employee Number Employee Name [PERSON_NAME] Work Order Number Descripti…" at bounding box center [320, 125] width 461 height 130
click at [339, 175] on button "Apply" at bounding box center [344, 177] width 36 height 12
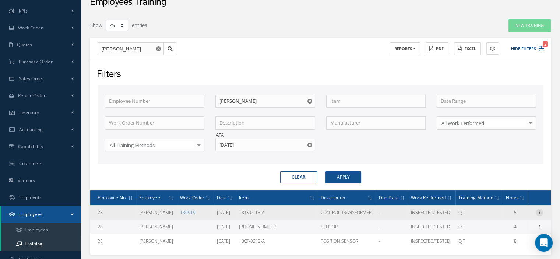
click at [540, 212] on icon at bounding box center [539, 212] width 7 height 6
click at [513, 223] on link "Print" at bounding box center [506, 227] width 58 height 10
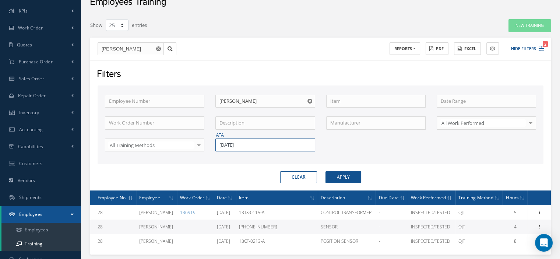
drag, startPoint x: 249, startPoint y: 146, endPoint x: 200, endPoint y: 136, distance: 49.6
click at [200, 136] on div "Employee Number Employee Name [PERSON_NAME] Work Order Number Description Manuf…" at bounding box center [320, 128] width 443 height 66
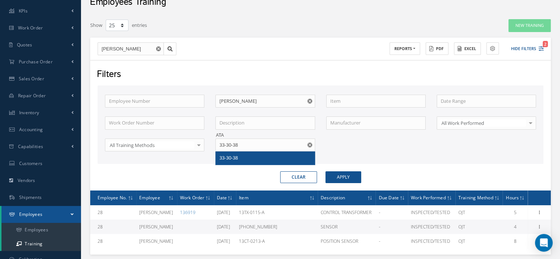
drag, startPoint x: 240, startPoint y: 157, endPoint x: 252, endPoint y: 160, distance: 12.0
click at [240, 157] on div "33-30-38" at bounding box center [265, 157] width 91 height 7
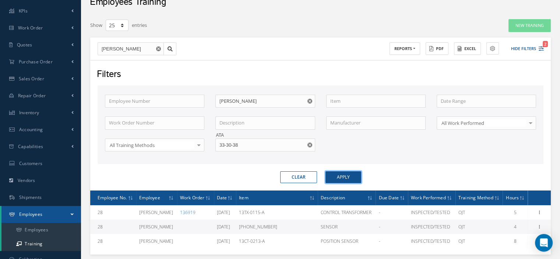
click at [332, 179] on button "Apply" at bounding box center [344, 177] width 36 height 12
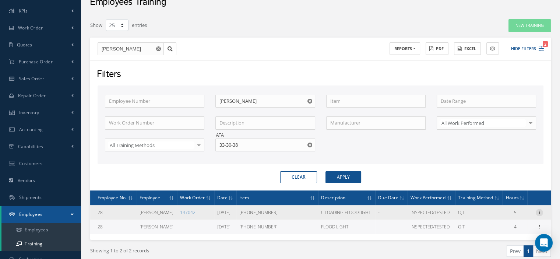
click at [542, 210] on icon at bounding box center [539, 212] width 7 height 6
click at [503, 222] on link "Print" at bounding box center [506, 227] width 58 height 10
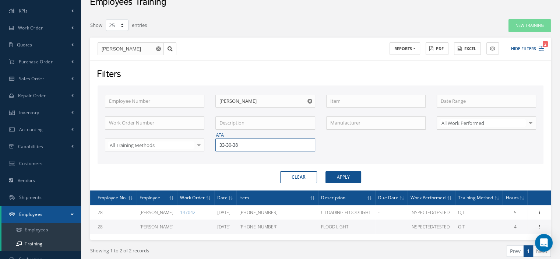
drag, startPoint x: 265, startPoint y: 144, endPoint x: 216, endPoint y: 144, distance: 49.4
click at [216, 144] on input "33-30-38" at bounding box center [265, 145] width 99 height 13
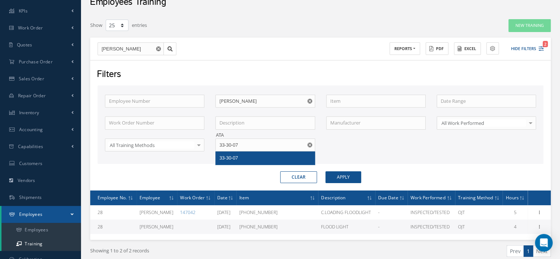
click at [230, 158] on span "33-30-07" at bounding box center [229, 157] width 18 height 7
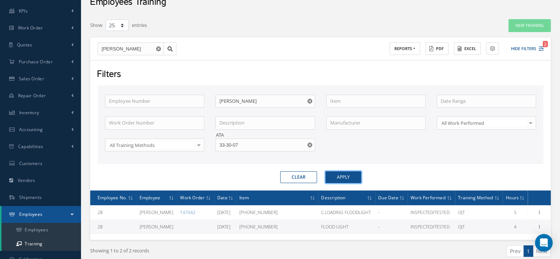
click at [330, 174] on button "Apply" at bounding box center [344, 177] width 36 height 12
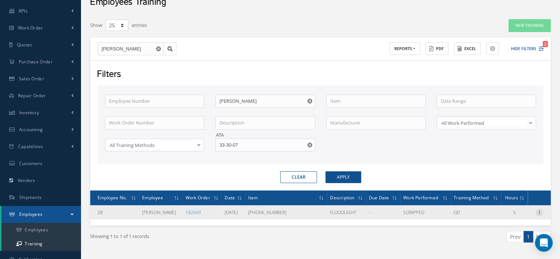
click at [538, 213] on icon at bounding box center [539, 212] width 7 height 6
click at [504, 225] on link "Print" at bounding box center [506, 227] width 58 height 10
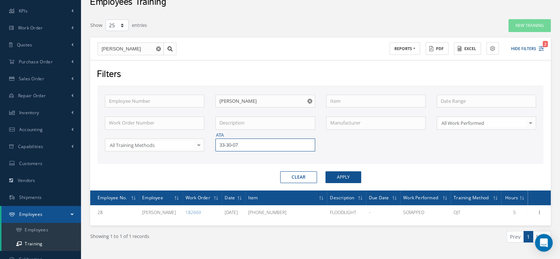
drag, startPoint x: 246, startPoint y: 146, endPoint x: 207, endPoint y: 141, distance: 39.0
click at [207, 141] on div "Employee Number Employee Name [PERSON_NAME] Work Order Number Description Manuf…" at bounding box center [320, 128] width 443 height 66
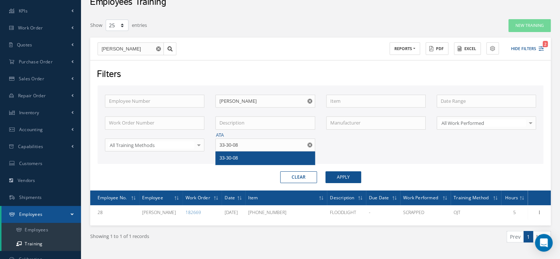
click at [223, 158] on span "33-30-08" at bounding box center [229, 157] width 18 height 7
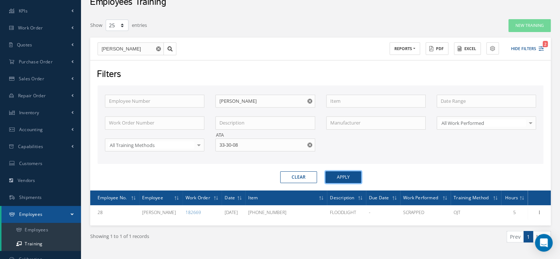
click at [340, 179] on button "Apply" at bounding box center [344, 177] width 36 height 12
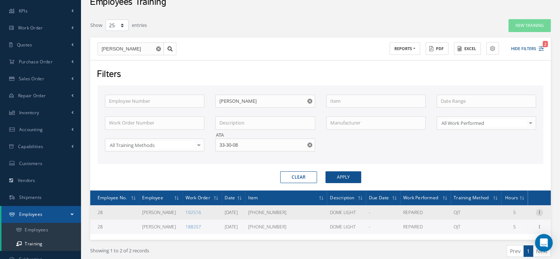
click at [539, 212] on icon at bounding box center [539, 212] width 7 height 6
click at [506, 227] on link "Print" at bounding box center [506, 227] width 58 height 10
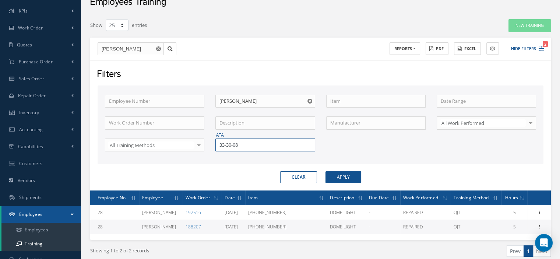
drag, startPoint x: 252, startPoint y: 145, endPoint x: 204, endPoint y: 139, distance: 48.6
click at [204, 139] on div "Employee Number Employee Name [PERSON_NAME] Work Order Number Description Manuf…" at bounding box center [320, 128] width 443 height 66
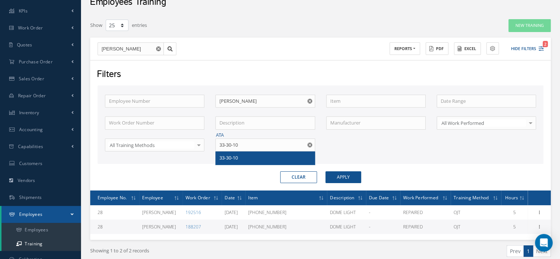
click at [234, 158] on span "33-30-10" at bounding box center [229, 157] width 18 height 7
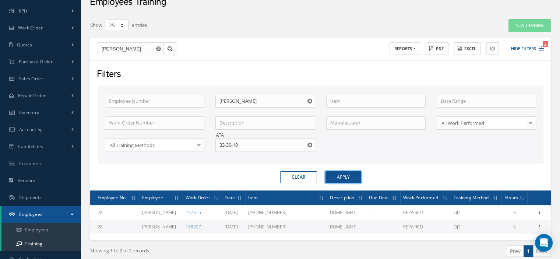
click at [342, 179] on button "Apply" at bounding box center [344, 177] width 36 height 12
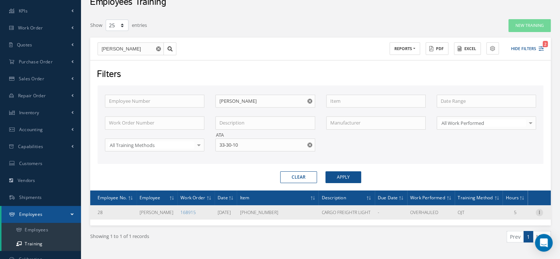
click at [537, 211] on icon at bounding box center [539, 212] width 7 height 6
click at [507, 222] on link "Print" at bounding box center [506, 227] width 58 height 10
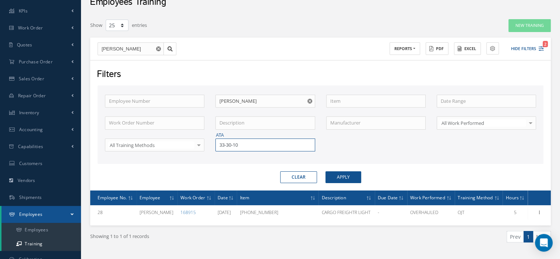
drag, startPoint x: 242, startPoint y: 144, endPoint x: 215, endPoint y: 143, distance: 26.9
click at [215, 143] on div "ATA 33-30-10" at bounding box center [265, 145] width 111 height 13
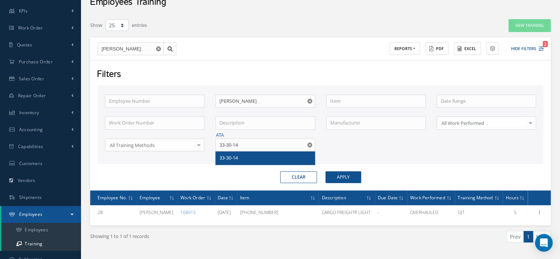
click at [235, 154] on div "33-30-14" at bounding box center [265, 157] width 91 height 7
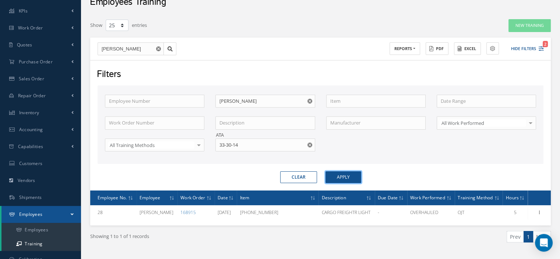
click at [334, 173] on button "Apply" at bounding box center [344, 177] width 36 height 12
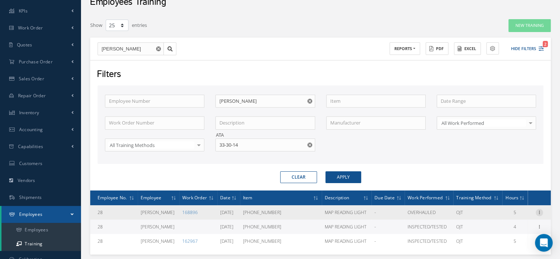
click at [540, 211] on icon at bounding box center [539, 212] width 7 height 6
click at [513, 225] on link "Print" at bounding box center [506, 227] width 58 height 10
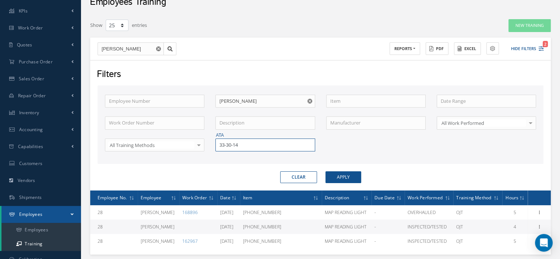
drag, startPoint x: 258, startPoint y: 148, endPoint x: 203, endPoint y: 144, distance: 54.7
click at [204, 144] on div "Employee Number Employee Name [PERSON_NAME] Work Order Number Description Manuf…" at bounding box center [320, 128] width 443 height 66
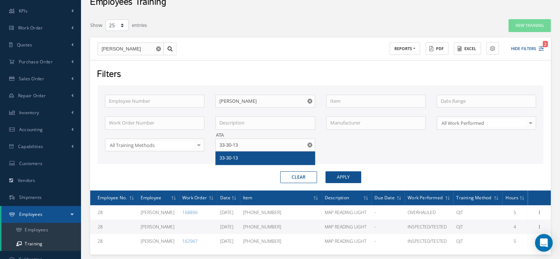
click at [228, 157] on span "33-30-13" at bounding box center [229, 157] width 18 height 7
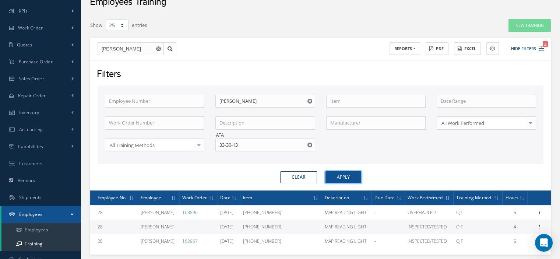
click at [339, 175] on button "Apply" at bounding box center [344, 177] width 36 height 12
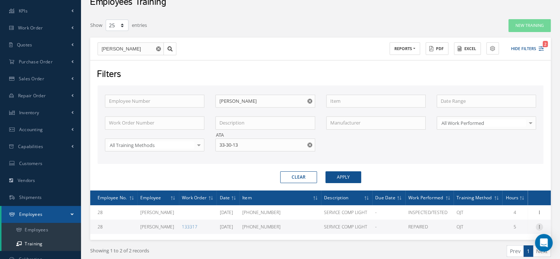
click at [538, 225] on icon at bounding box center [539, 226] width 7 height 6
click at [505, 242] on link "Print" at bounding box center [506, 242] width 58 height 10
drag, startPoint x: 248, startPoint y: 146, endPoint x: 208, endPoint y: 144, distance: 40.6
click at [208, 144] on div "Employee Number Employee Name [PERSON_NAME] Work Order Number Description Manuf…" at bounding box center [320, 128] width 443 height 66
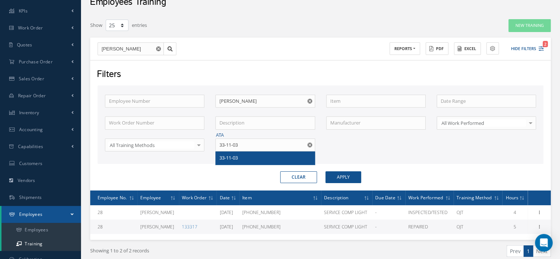
click at [224, 154] on span "33-11-03" at bounding box center [229, 157] width 18 height 7
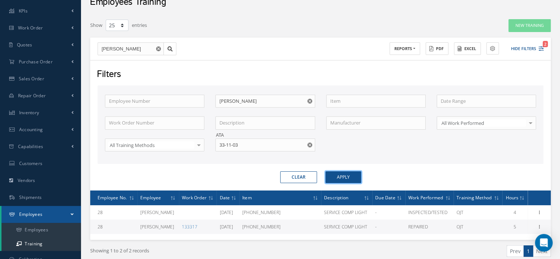
click at [342, 180] on button "Apply" at bounding box center [344, 177] width 36 height 12
click at [539, 225] on icon at bounding box center [539, 226] width 7 height 6
click at [511, 237] on link "Print" at bounding box center [506, 242] width 58 height 10
click at [542, 225] on icon at bounding box center [539, 226] width 7 height 6
click at [506, 240] on link "Print" at bounding box center [506, 242] width 58 height 10
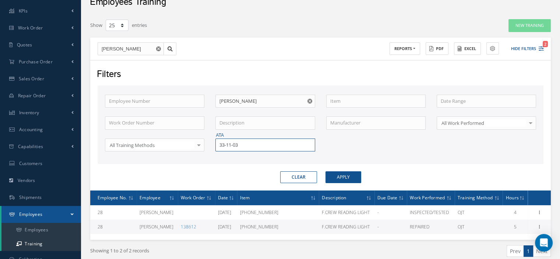
drag, startPoint x: 243, startPoint y: 143, endPoint x: 207, endPoint y: 142, distance: 36.5
click at [211, 143] on div "ATA 33-11-03" at bounding box center [265, 145] width 111 height 13
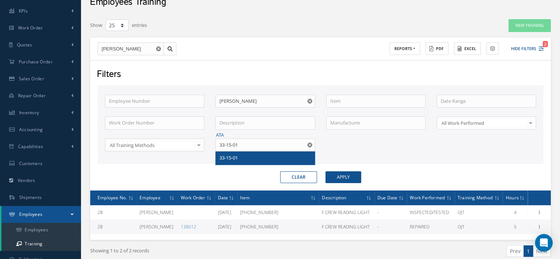
click at [218, 151] on div "33-15-01" at bounding box center [265, 157] width 99 height 13
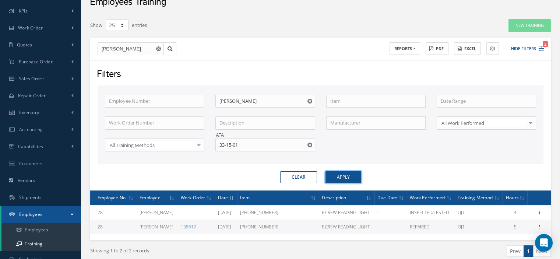
click at [329, 175] on button "Apply" at bounding box center [344, 177] width 36 height 12
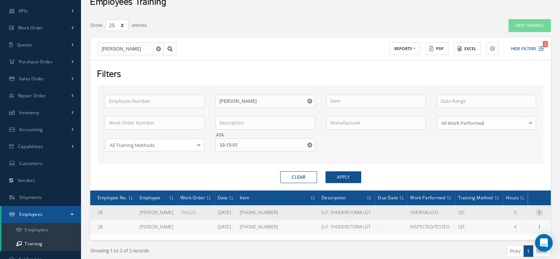
click at [537, 209] on icon at bounding box center [539, 212] width 7 height 6
click at [510, 224] on link "Print" at bounding box center [506, 227] width 58 height 10
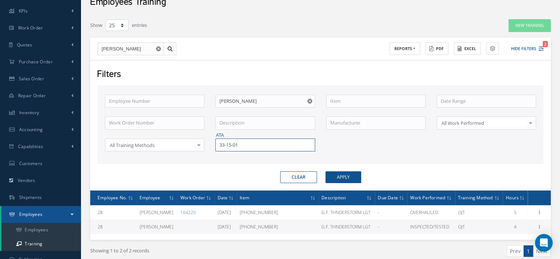
drag, startPoint x: 250, startPoint y: 146, endPoint x: 214, endPoint y: 150, distance: 35.9
click at [215, 149] on div "ATA 33-15-01" at bounding box center [265, 145] width 111 height 13
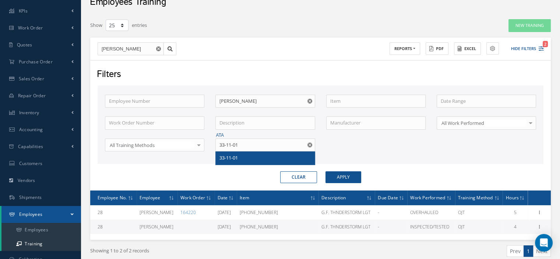
click at [226, 159] on span "33-11-01" at bounding box center [229, 157] width 18 height 7
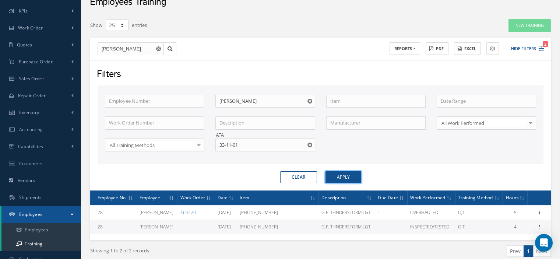
click at [337, 180] on button "Apply" at bounding box center [344, 177] width 36 height 12
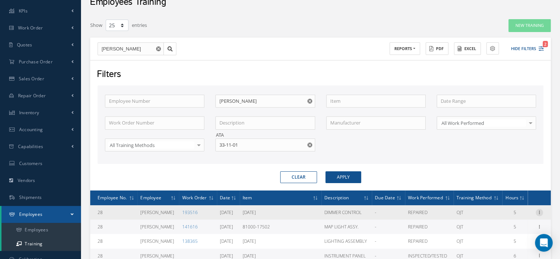
click at [538, 213] on icon at bounding box center [539, 212] width 7 height 6
click at [504, 224] on link "Print" at bounding box center [506, 227] width 58 height 10
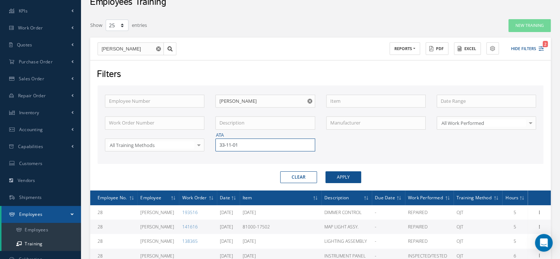
drag, startPoint x: 254, startPoint y: 143, endPoint x: 217, endPoint y: 145, distance: 36.5
click at [217, 145] on input "33-11-01" at bounding box center [265, 145] width 99 height 13
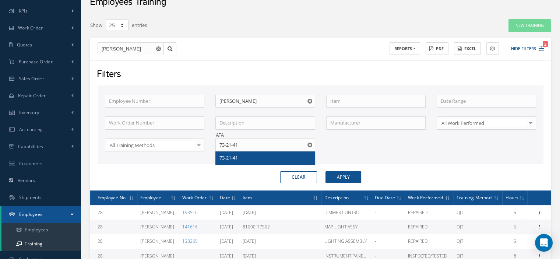
click at [227, 157] on span "73-21-41" at bounding box center [229, 157] width 18 height 7
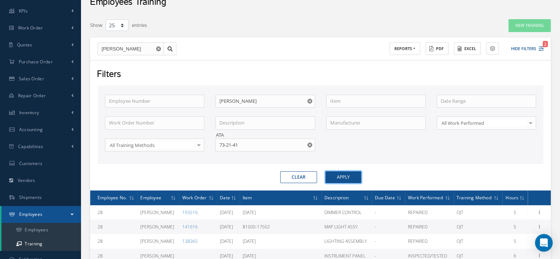
click at [331, 175] on button "Apply" at bounding box center [344, 177] width 36 height 12
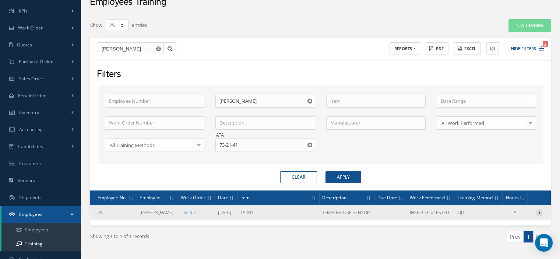
click at [538, 212] on icon at bounding box center [539, 212] width 7 height 6
click at [504, 225] on link "Print" at bounding box center [506, 227] width 58 height 10
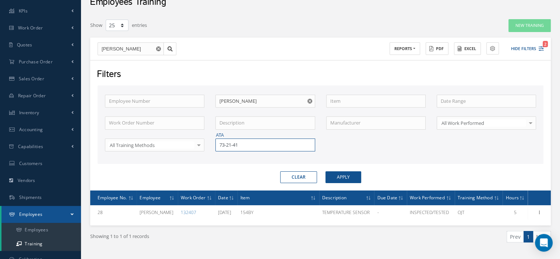
drag, startPoint x: 252, startPoint y: 144, endPoint x: 218, endPoint y: 148, distance: 34.1
click at [221, 147] on input "73-21-41" at bounding box center [265, 145] width 99 height 13
type input "7"
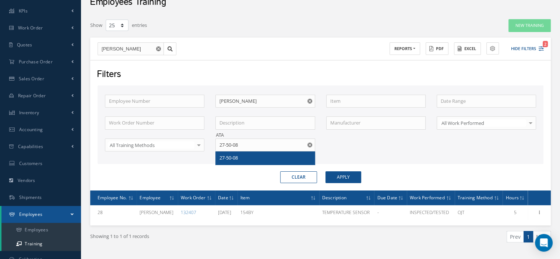
click at [231, 158] on span "27-50-08" at bounding box center [229, 157] width 18 height 7
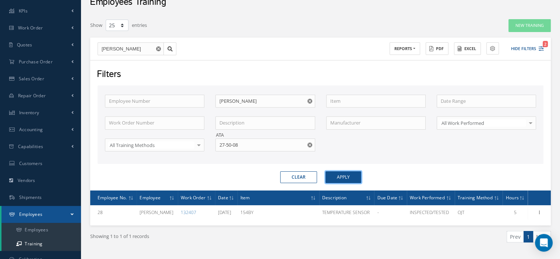
click at [345, 180] on button "Apply" at bounding box center [344, 177] width 36 height 12
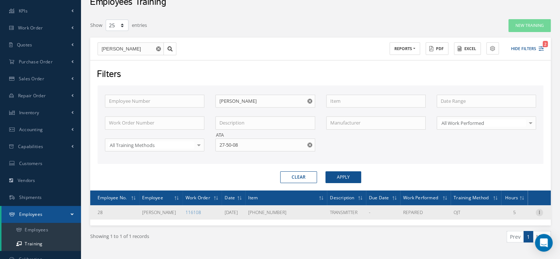
click at [539, 210] on icon at bounding box center [539, 212] width 7 height 6
click at [507, 229] on link "Print" at bounding box center [506, 227] width 58 height 10
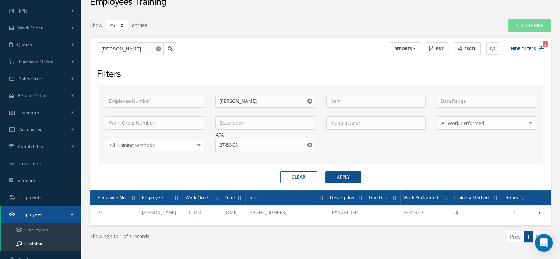
scroll to position [62, 0]
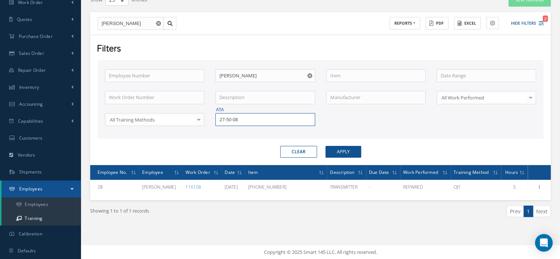
drag, startPoint x: 248, startPoint y: 122, endPoint x: 225, endPoint y: 119, distance: 22.4
click at [227, 119] on input "27-50-08" at bounding box center [265, 119] width 99 height 13
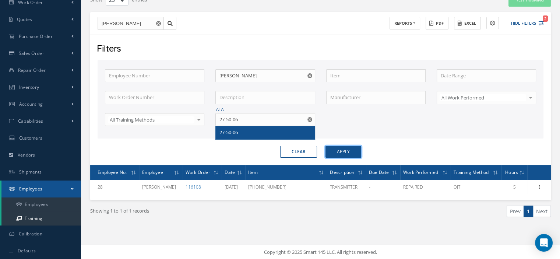
click at [340, 148] on button "Apply" at bounding box center [344, 152] width 36 height 12
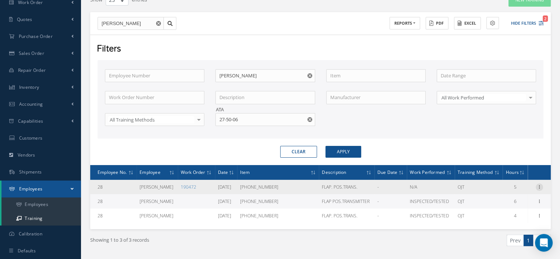
click at [541, 185] on icon at bounding box center [539, 186] width 7 height 6
click at [513, 200] on link "Print" at bounding box center [506, 201] width 58 height 10
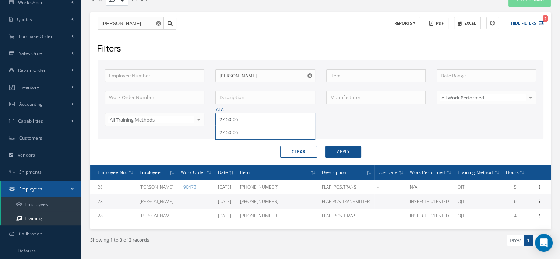
drag, startPoint x: 238, startPoint y: 119, endPoint x: 217, endPoint y: 118, distance: 20.3
click at [218, 118] on input "27-50-06" at bounding box center [265, 119] width 99 height 13
click at [230, 131] on span "27-58-09" at bounding box center [229, 132] width 18 height 7
click at [340, 152] on button "Apply" at bounding box center [344, 152] width 36 height 12
click at [539, 201] on icon at bounding box center [539, 201] width 7 height 6
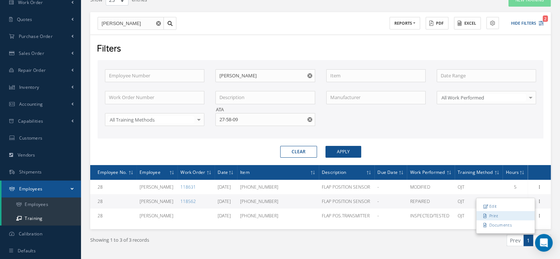
click at [510, 211] on link "Print" at bounding box center [506, 216] width 58 height 10
drag, startPoint x: 234, startPoint y: 120, endPoint x: 211, endPoint y: 119, distance: 23.3
click at [211, 119] on div "ATA 27-58-09" at bounding box center [265, 119] width 111 height 13
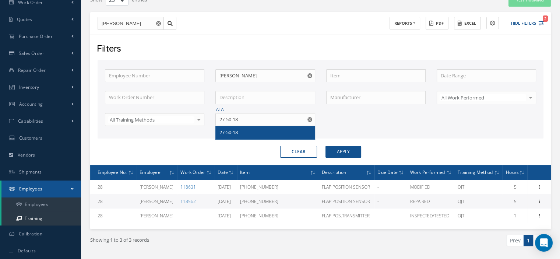
click at [221, 127] on div "27-50-18" at bounding box center [265, 132] width 99 height 13
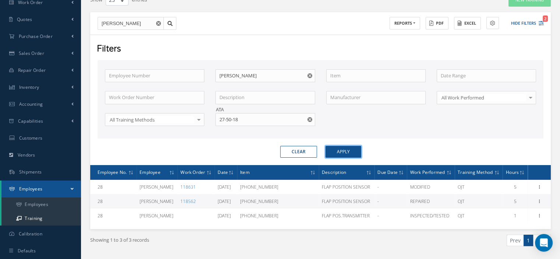
click at [332, 153] on button "Apply" at bounding box center [344, 152] width 36 height 12
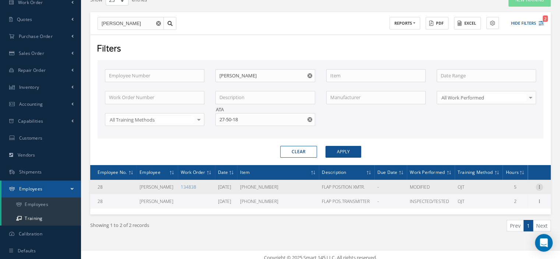
click at [539, 186] on icon at bounding box center [539, 186] width 7 height 6
click at [503, 200] on link "Print" at bounding box center [506, 201] width 58 height 10
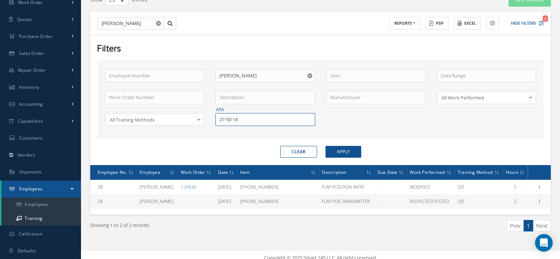
drag, startPoint x: 248, startPoint y: 123, endPoint x: 216, endPoint y: 123, distance: 32.4
click at [216, 123] on input "27-50-18" at bounding box center [265, 119] width 99 height 13
click at [253, 129] on div "27-50-15" at bounding box center [265, 132] width 91 height 7
click at [344, 149] on button "Apply" at bounding box center [344, 152] width 36 height 12
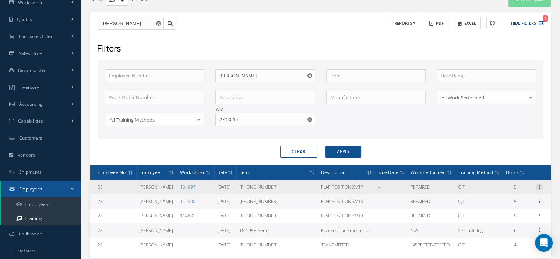
click at [537, 187] on icon at bounding box center [539, 186] width 7 height 6
click at [504, 198] on link "Print" at bounding box center [506, 201] width 58 height 10
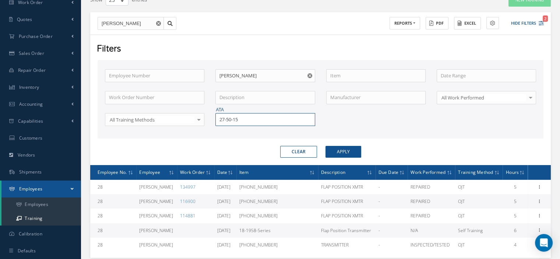
drag, startPoint x: 249, startPoint y: 119, endPoint x: 189, endPoint y: 128, distance: 60.3
click at [191, 125] on div "Employee Number Employee Name [PERSON_NAME] Work Order Number Description Manuf…" at bounding box center [320, 102] width 443 height 66
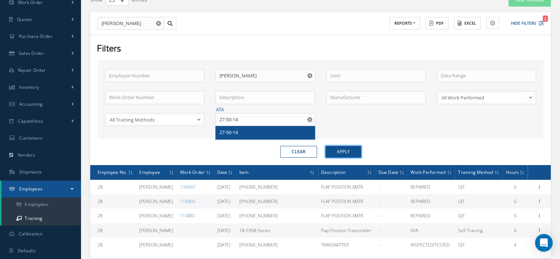
click at [327, 148] on button "Apply" at bounding box center [344, 152] width 36 height 12
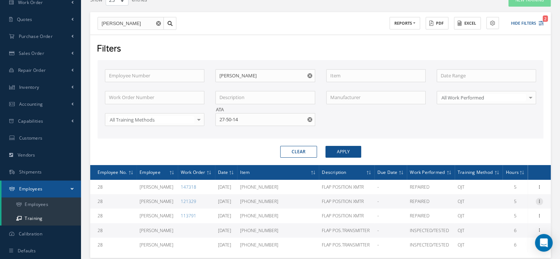
click at [539, 200] on icon at bounding box center [539, 201] width 7 height 6
click at [517, 213] on link "Print" at bounding box center [506, 216] width 58 height 10
drag, startPoint x: 241, startPoint y: 119, endPoint x: 223, endPoint y: 120, distance: 17.7
click at [223, 120] on input "27-50-14" at bounding box center [265, 119] width 99 height 13
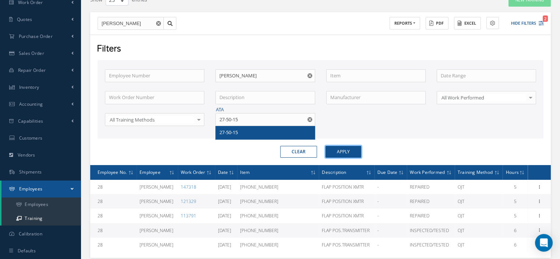
click at [342, 153] on button "Apply" at bounding box center [344, 152] width 36 height 12
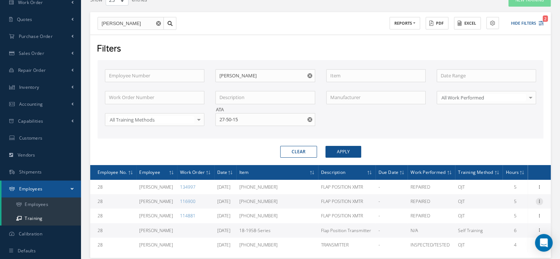
click at [539, 200] on icon at bounding box center [539, 201] width 7 height 6
click at [506, 214] on link "Print" at bounding box center [506, 216] width 58 height 10
drag, startPoint x: 243, startPoint y: 119, endPoint x: 219, endPoint y: 116, distance: 24.1
click at [221, 116] on input "27-50-15" at bounding box center [265, 119] width 99 height 13
click at [250, 132] on div "27-50-14" at bounding box center [265, 132] width 91 height 7
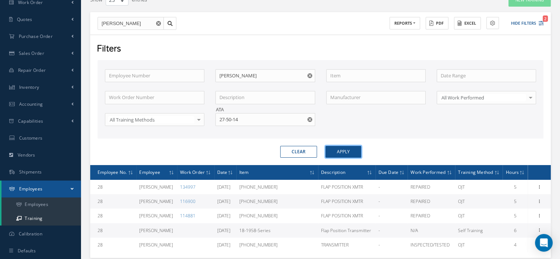
click at [333, 153] on button "Apply" at bounding box center [344, 152] width 36 height 12
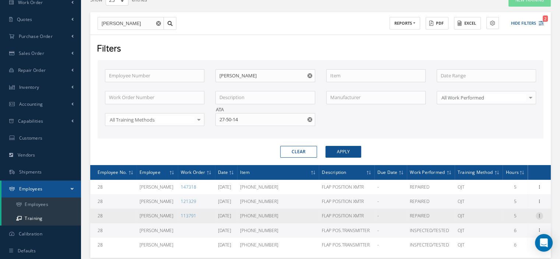
click at [541, 214] on icon at bounding box center [539, 215] width 7 height 6
click at [496, 228] on link "Print" at bounding box center [506, 230] width 58 height 10
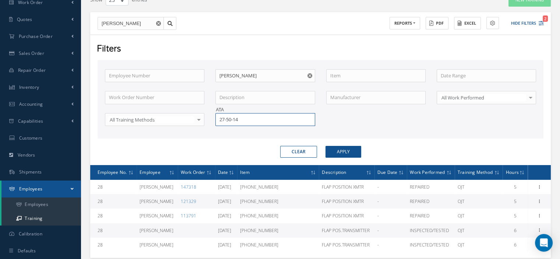
click at [249, 120] on input "27-50-14" at bounding box center [265, 119] width 99 height 13
click at [253, 133] on div "27-50-15" at bounding box center [265, 132] width 91 height 7
click at [340, 152] on button "Apply" at bounding box center [344, 152] width 36 height 12
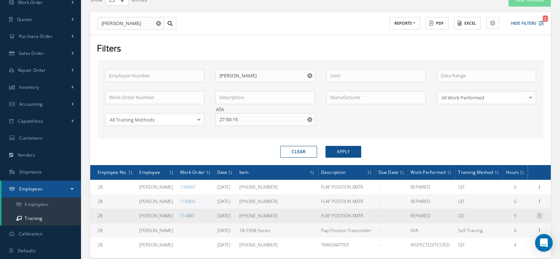
click at [540, 216] on icon at bounding box center [539, 215] width 7 height 6
click at [503, 230] on link "Print" at bounding box center [506, 230] width 58 height 10
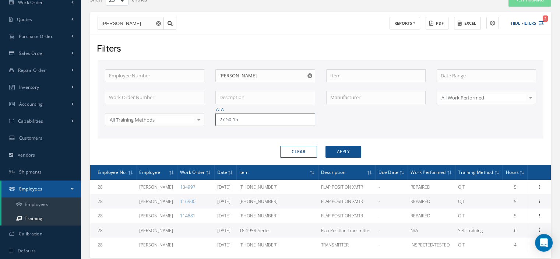
drag, startPoint x: 241, startPoint y: 120, endPoint x: 218, endPoint y: 119, distance: 22.9
click at [219, 119] on input "27-50-15" at bounding box center [265, 119] width 99 height 13
type input "27-50-14"
click at [249, 136] on div "27-50-14" at bounding box center [265, 132] width 99 height 13
click at [332, 148] on button "Apply" at bounding box center [344, 152] width 36 height 12
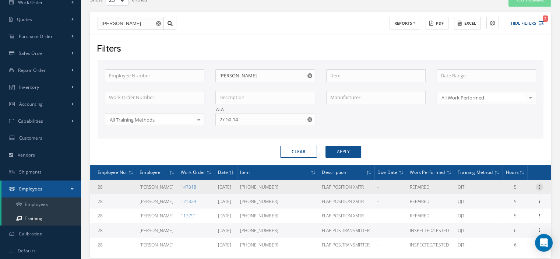
click at [539, 185] on icon at bounding box center [539, 186] width 7 height 6
click at [506, 199] on link "Print" at bounding box center [506, 201] width 58 height 10
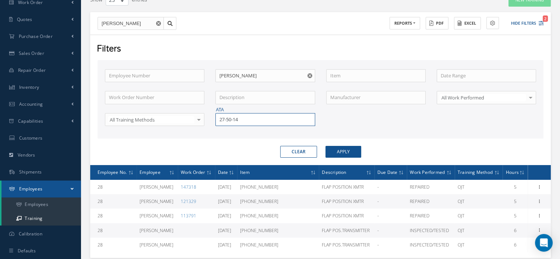
drag, startPoint x: 239, startPoint y: 120, endPoint x: 214, endPoint y: 118, distance: 24.8
click at [214, 118] on div "ATA 27-50-14" at bounding box center [265, 119] width 111 height 13
click at [231, 129] on span "27-50-17" at bounding box center [229, 132] width 18 height 7
click at [349, 152] on button "Apply" at bounding box center [344, 152] width 36 height 12
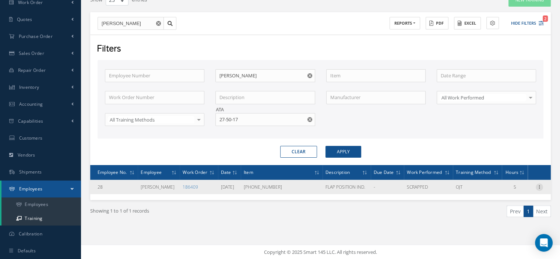
click at [538, 185] on icon at bounding box center [539, 186] width 7 height 6
click at [500, 198] on link "Print" at bounding box center [506, 201] width 58 height 10
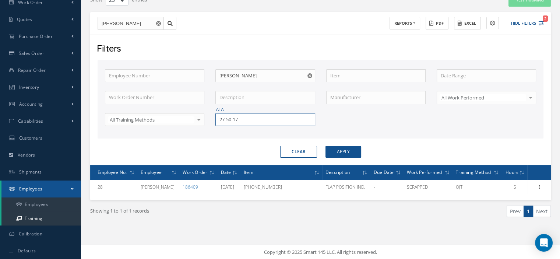
drag, startPoint x: 241, startPoint y: 120, endPoint x: 220, endPoint y: 122, distance: 20.7
click at [220, 122] on input "27-50-17" at bounding box center [265, 119] width 99 height 13
click at [228, 129] on span "27-60-01" at bounding box center [229, 132] width 18 height 7
click at [334, 153] on button "Apply" at bounding box center [344, 152] width 36 height 12
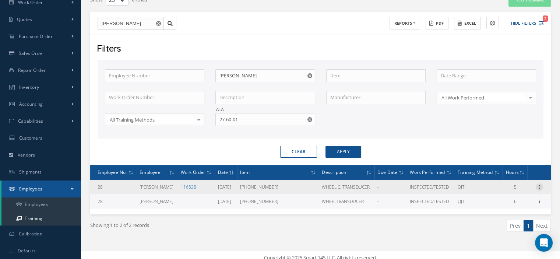
click at [542, 186] on icon at bounding box center [539, 186] width 7 height 6
click at [504, 198] on link "Print" at bounding box center [506, 201] width 58 height 10
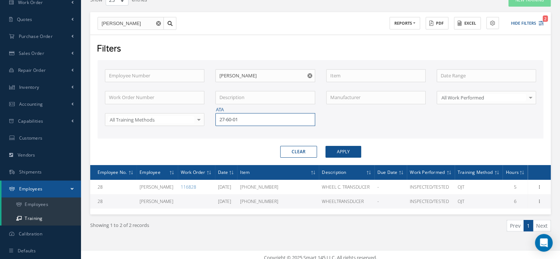
drag, startPoint x: 248, startPoint y: 116, endPoint x: 210, endPoint y: 119, distance: 38.1
click at [210, 119] on div "ATA 27-60-01" at bounding box center [265, 119] width 111 height 13
click at [230, 129] on span "27-58-03" at bounding box center [229, 132] width 18 height 7
click at [345, 151] on button "Apply" at bounding box center [344, 152] width 36 height 12
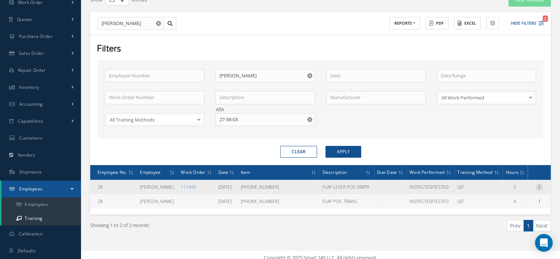
click at [538, 185] on icon at bounding box center [539, 186] width 7 height 6
click at [498, 203] on link "Print" at bounding box center [506, 201] width 58 height 10
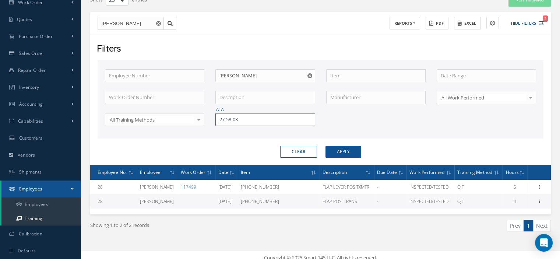
drag, startPoint x: 246, startPoint y: 120, endPoint x: 189, endPoint y: 119, distance: 57.5
click at [189, 119] on div "Employee Number Employee Name [PERSON_NAME] Work Order Number Description Manuf…" at bounding box center [320, 102] width 443 height 66
drag, startPoint x: 223, startPoint y: 131, endPoint x: 252, endPoint y: 151, distance: 35.6
click at [223, 131] on span "27-51-01" at bounding box center [229, 132] width 18 height 7
click at [334, 153] on button "Apply" at bounding box center [344, 152] width 36 height 12
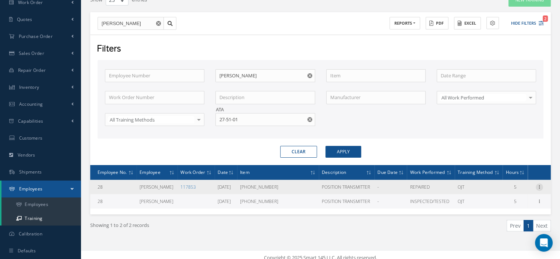
click at [538, 183] on icon at bounding box center [539, 186] width 7 height 6
click at [503, 201] on link "Print" at bounding box center [506, 201] width 58 height 10
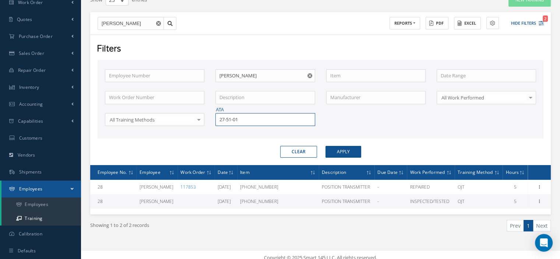
drag, startPoint x: 240, startPoint y: 120, endPoint x: 220, endPoint y: 119, distance: 20.7
click at [220, 118] on input "27-51-01" at bounding box center [265, 119] width 99 height 13
click at [232, 126] on div "27-81-01" at bounding box center [265, 132] width 99 height 13
click at [338, 150] on button "Apply" at bounding box center [344, 152] width 36 height 12
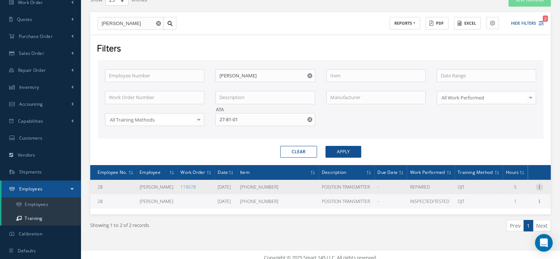
click at [538, 186] on icon at bounding box center [539, 186] width 7 height 6
click at [513, 201] on link "Print" at bounding box center [506, 201] width 58 height 10
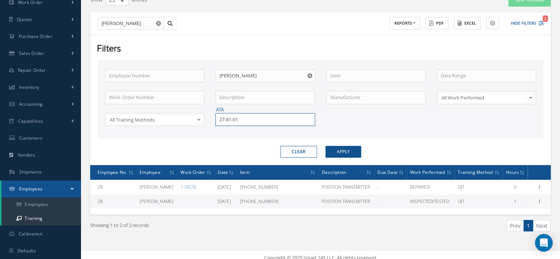
drag, startPoint x: 242, startPoint y: 120, endPoint x: 206, endPoint y: 122, distance: 36.2
click at [206, 122] on div "Employee Number Employee Name [PERSON_NAME] Work Order Number Description Manuf…" at bounding box center [320, 102] width 443 height 66
click at [220, 129] on span "27-88-01" at bounding box center [229, 132] width 18 height 7
click at [335, 152] on button "Apply" at bounding box center [344, 152] width 36 height 12
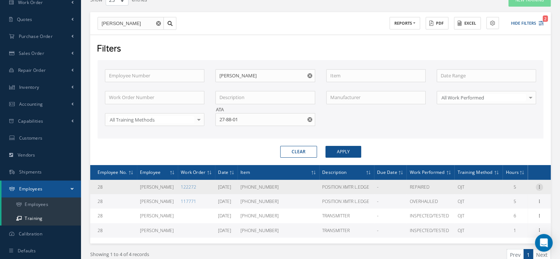
click at [538, 185] on icon at bounding box center [539, 186] width 7 height 6
click at [500, 202] on link "Print" at bounding box center [506, 201] width 58 height 10
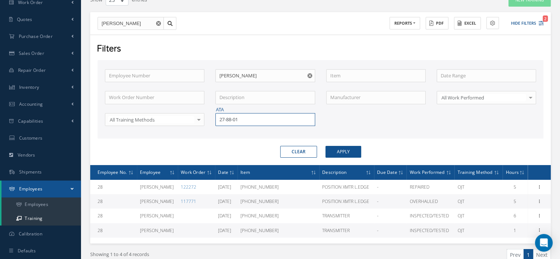
drag, startPoint x: 249, startPoint y: 116, endPoint x: 206, endPoint y: 116, distance: 42.7
click at [206, 116] on div "Employee Number Employee Name [PERSON_NAME] Work Order Number Description Manuf…" at bounding box center [320, 102] width 443 height 66
click at [227, 129] on div "27-58-01" at bounding box center [265, 132] width 91 height 7
click at [334, 150] on button "Apply" at bounding box center [344, 152] width 36 height 12
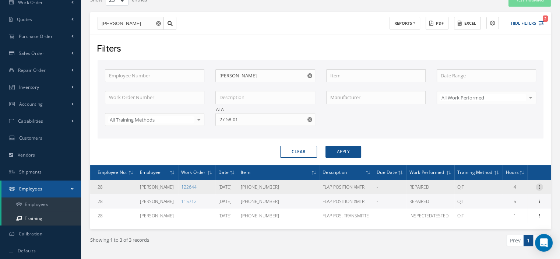
click at [540, 186] on icon at bounding box center [539, 186] width 7 height 6
click at [506, 200] on link "Print" at bounding box center [506, 201] width 58 height 10
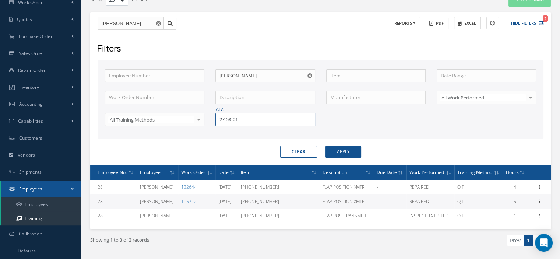
drag, startPoint x: 250, startPoint y: 118, endPoint x: 208, endPoint y: 120, distance: 41.7
click at [208, 120] on div "Employee Number Employee Name [PERSON_NAME] Work Order Number Description Manuf…" at bounding box center [320, 102] width 443 height 66
click at [220, 132] on span "29-30-03" at bounding box center [229, 132] width 18 height 7
click at [349, 152] on button "Apply" at bounding box center [344, 152] width 36 height 12
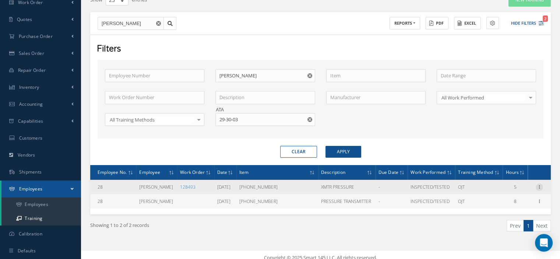
click at [539, 185] on icon at bounding box center [539, 186] width 7 height 6
click at [511, 196] on link "Print" at bounding box center [506, 201] width 58 height 10
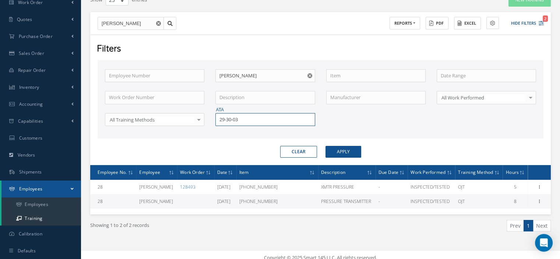
drag, startPoint x: 245, startPoint y: 118, endPoint x: 211, endPoint y: 118, distance: 33.9
click at [211, 118] on div "ATA 29-30-03" at bounding box center [265, 119] width 111 height 13
click at [224, 126] on div "33-51-11" at bounding box center [265, 132] width 99 height 13
click at [332, 150] on button "Apply" at bounding box center [344, 152] width 36 height 12
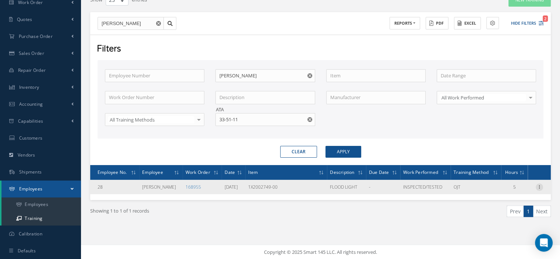
click at [540, 186] on icon at bounding box center [539, 186] width 7 height 6
click at [511, 201] on link "Print" at bounding box center [506, 201] width 58 height 10
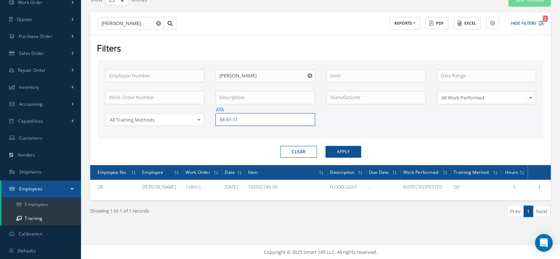
drag, startPoint x: 242, startPoint y: 119, endPoint x: 217, endPoint y: 118, distance: 25.1
click at [217, 118] on input "33-51-11" at bounding box center [265, 119] width 99 height 13
click at [226, 129] on span "33-32-11" at bounding box center [229, 132] width 18 height 7
click at [344, 153] on button "Apply" at bounding box center [344, 152] width 36 height 12
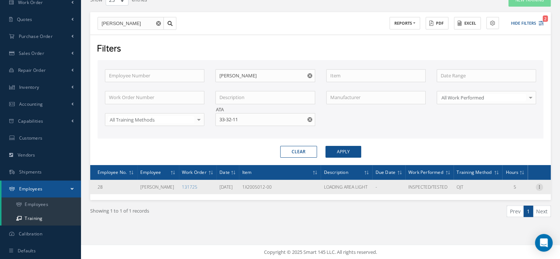
click at [539, 186] on icon at bounding box center [539, 186] width 7 height 6
click at [507, 200] on link "Print" at bounding box center [506, 201] width 58 height 10
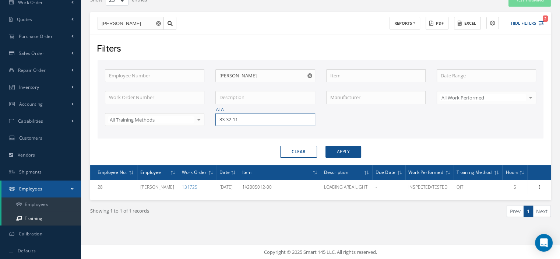
drag, startPoint x: 250, startPoint y: 122, endPoint x: 220, endPoint y: 120, distance: 30.3
click at [220, 120] on input "33-32-11" at bounding box center [265, 119] width 99 height 13
click at [224, 127] on div "33-43-01" at bounding box center [265, 132] width 99 height 13
click at [332, 153] on button "Apply" at bounding box center [344, 152] width 36 height 12
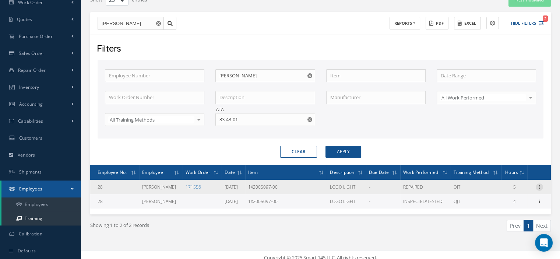
click at [538, 184] on icon at bounding box center [539, 186] width 7 height 6
click at [502, 200] on link "Print" at bounding box center [506, 201] width 58 height 10
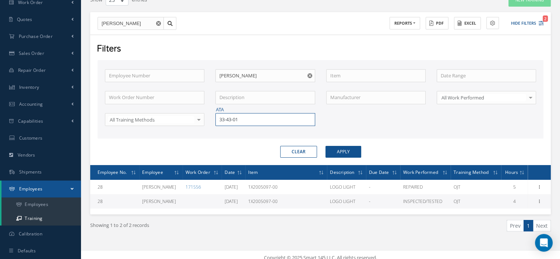
drag, startPoint x: 248, startPoint y: 119, endPoint x: 216, endPoint y: 119, distance: 32.1
click at [216, 119] on input "33-43-01" at bounding box center [265, 119] width 99 height 13
click at [225, 129] on span "33-48-38" at bounding box center [229, 132] width 18 height 7
click at [340, 152] on button "Apply" at bounding box center [344, 152] width 36 height 12
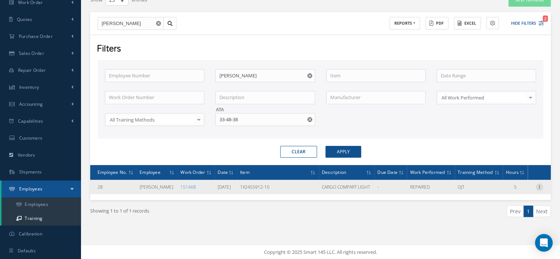
click at [541, 187] on icon at bounding box center [539, 186] width 7 height 6
click at [500, 202] on link "Print" at bounding box center [506, 201] width 58 height 10
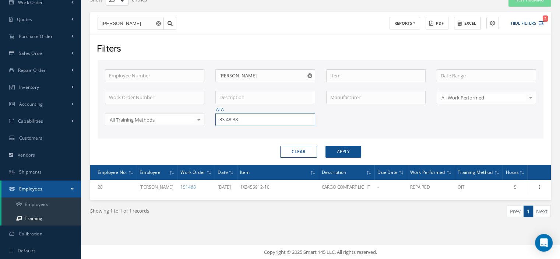
drag, startPoint x: 251, startPoint y: 120, endPoint x: 226, endPoint y: 121, distance: 24.7
click at [228, 120] on input "33-48-38" at bounding box center [265, 119] width 99 height 13
type input "3"
click at [229, 129] on div "29-30-01" at bounding box center [265, 132] width 91 height 7
click at [353, 155] on button "Apply" at bounding box center [344, 152] width 36 height 12
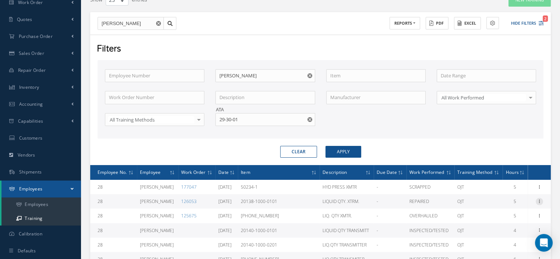
click at [541, 200] on icon at bounding box center [539, 201] width 7 height 6
click at [507, 215] on link "Print" at bounding box center [506, 216] width 58 height 10
drag, startPoint x: 242, startPoint y: 118, endPoint x: 218, endPoint y: 119, distance: 23.6
click at [218, 119] on input "29-30-01" at bounding box center [265, 119] width 99 height 13
click at [246, 133] on div "29-30-24" at bounding box center [265, 132] width 91 height 7
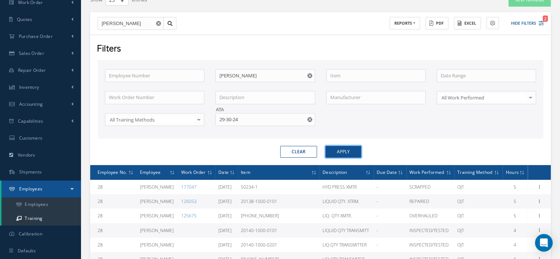
click at [333, 151] on button "Apply" at bounding box center [344, 152] width 36 height 12
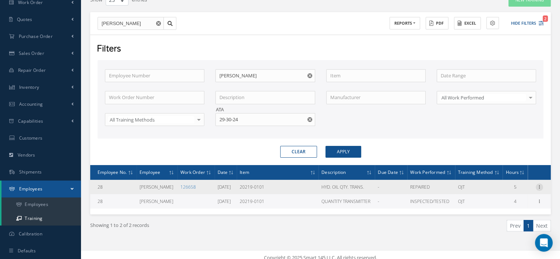
click at [539, 186] on icon at bounding box center [539, 186] width 7 height 6
click at [502, 198] on link "Print" at bounding box center [506, 201] width 58 height 10
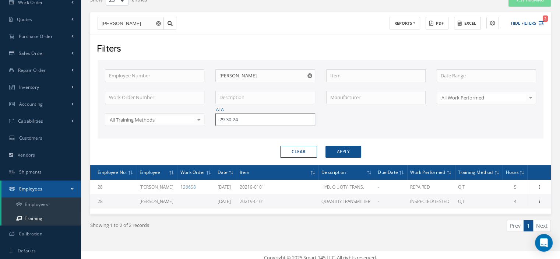
drag, startPoint x: 251, startPoint y: 117, endPoint x: 219, endPoint y: 119, distance: 31.4
click at [219, 119] on input "29-30-24" at bounding box center [265, 119] width 99 height 13
type input "38-10-03"
click at [227, 127] on div "38-10-03" at bounding box center [265, 132] width 99 height 13
click at [342, 153] on button "Apply" at bounding box center [344, 152] width 36 height 12
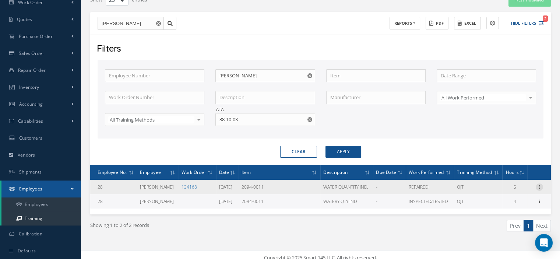
click at [538, 185] on icon at bounding box center [539, 186] width 7 height 6
click at [502, 196] on link "Print" at bounding box center [506, 201] width 58 height 10
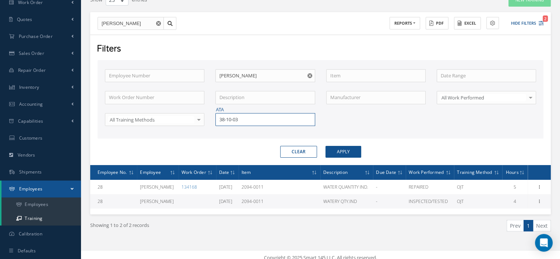
drag, startPoint x: 247, startPoint y: 121, endPoint x: 224, endPoint y: 123, distance: 22.9
click at [226, 123] on input "38-10-03" at bounding box center [265, 119] width 99 height 13
click at [223, 123] on input "38-10-03" at bounding box center [265, 119] width 99 height 13
drag, startPoint x: 249, startPoint y: 121, endPoint x: 199, endPoint y: 136, distance: 52.1
click at [203, 134] on div "Employee Number Employee Name [PERSON_NAME] Work Order Number Description Manuf…" at bounding box center [321, 99] width 446 height 79
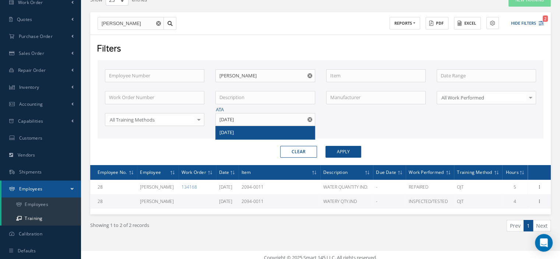
click at [230, 134] on span "[DATE]" at bounding box center [227, 132] width 14 height 7
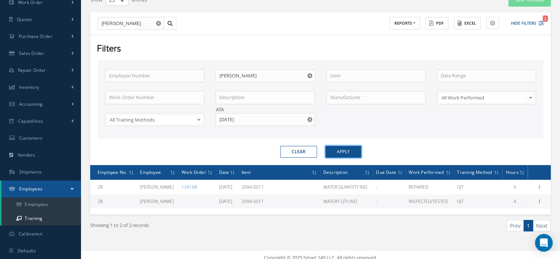
click at [328, 146] on button "Apply" at bounding box center [344, 152] width 36 height 12
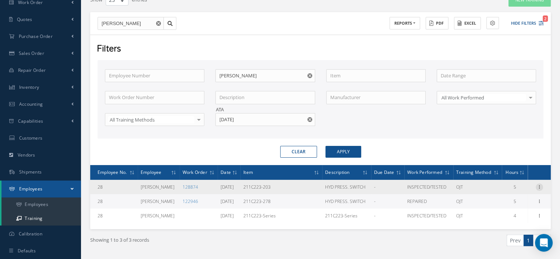
click at [539, 186] on icon at bounding box center [539, 186] width 7 height 6
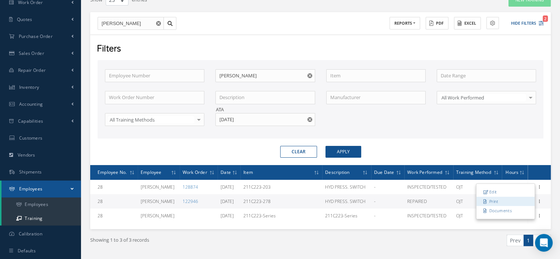
click at [513, 198] on link "Print" at bounding box center [506, 201] width 58 height 10
drag, startPoint x: 241, startPoint y: 119, endPoint x: 210, endPoint y: 117, distance: 31.4
click at [210, 117] on div "ATA [DATE]" at bounding box center [265, 119] width 111 height 13
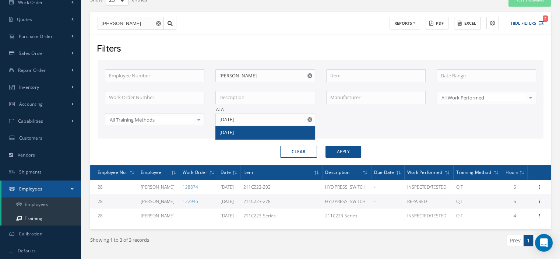
click at [234, 129] on span "[DATE]" at bounding box center [227, 132] width 14 height 7
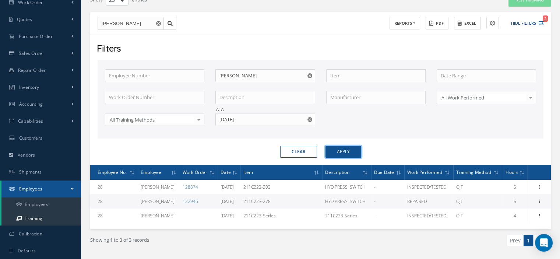
click at [337, 150] on button "Apply" at bounding box center [344, 152] width 36 height 12
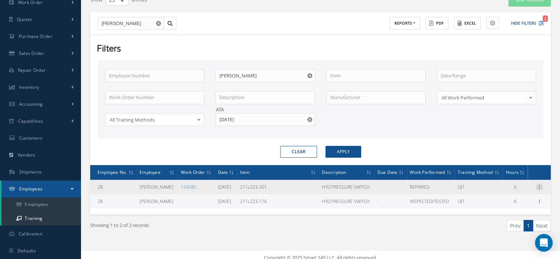
click at [540, 184] on icon at bounding box center [539, 186] width 7 height 6
click at [499, 197] on link "Print" at bounding box center [506, 201] width 58 height 10
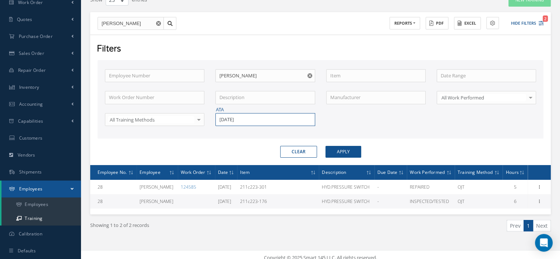
drag, startPoint x: 250, startPoint y: 119, endPoint x: 212, endPoint y: 119, distance: 37.6
click at [212, 119] on div "ATA [DATE]" at bounding box center [265, 119] width 111 height 13
click at [228, 132] on span "[DATE]" at bounding box center [227, 132] width 14 height 7
click at [337, 148] on button "Apply" at bounding box center [344, 152] width 36 height 12
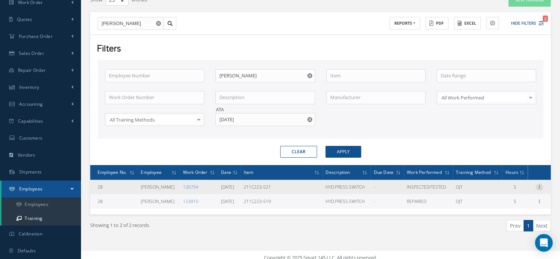
click at [538, 184] on icon at bounding box center [539, 186] width 7 height 6
click at [505, 200] on link "Print" at bounding box center [506, 201] width 58 height 10
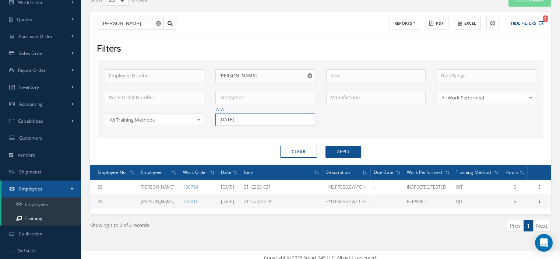
drag, startPoint x: 246, startPoint y: 119, endPoint x: 198, endPoint y: 118, distance: 48.3
click at [198, 117] on div "Employee Number Employee Name [PERSON_NAME] Work Order Number Description Manuf…" at bounding box center [320, 102] width 443 height 66
click at [229, 131] on span "31-26-01" at bounding box center [229, 132] width 18 height 7
click at [350, 153] on button "Apply" at bounding box center [344, 152] width 36 height 12
click at [540, 200] on icon at bounding box center [539, 201] width 7 height 6
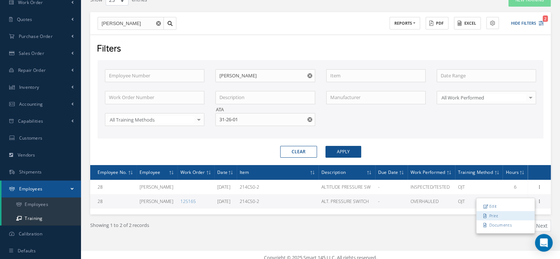
click at [517, 214] on link "Print" at bounding box center [506, 216] width 58 height 10
drag, startPoint x: 251, startPoint y: 117, endPoint x: 217, endPoint y: 122, distance: 34.5
click at [217, 122] on input "31-26-01" at bounding box center [265, 119] width 99 height 13
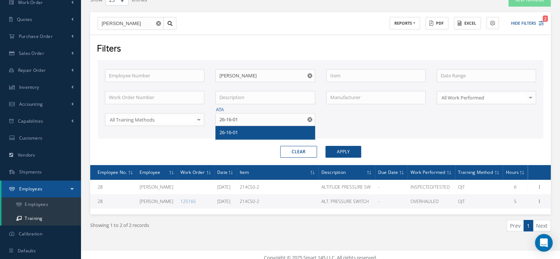
click at [239, 131] on div "26-16-01" at bounding box center [265, 132] width 91 height 7
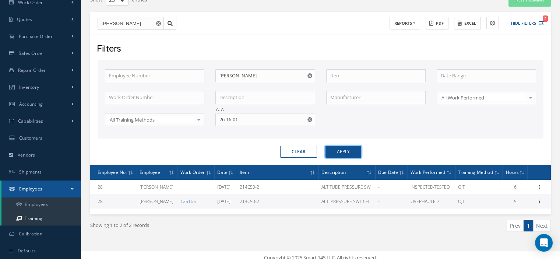
click at [332, 153] on button "Apply" at bounding box center [344, 152] width 36 height 12
click at [539, 201] on icon at bounding box center [539, 201] width 7 height 6
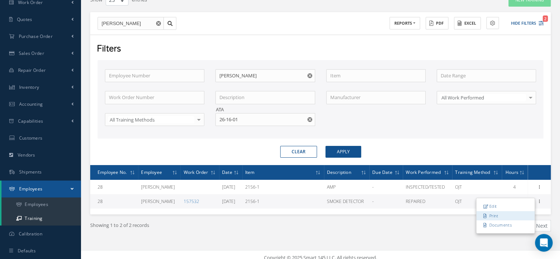
click at [513, 215] on link "Print" at bounding box center [506, 216] width 58 height 10
drag, startPoint x: 269, startPoint y: 119, endPoint x: 221, endPoint y: 120, distance: 48.3
click at [221, 120] on input "26-16-01" at bounding box center [265, 119] width 99 height 13
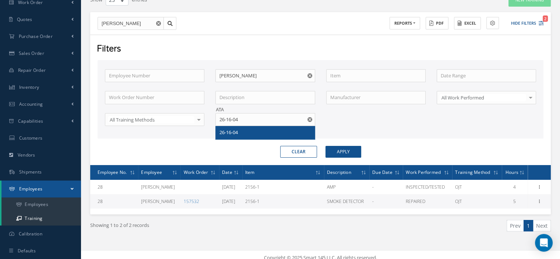
click at [238, 132] on span "26-16-04" at bounding box center [229, 132] width 18 height 7
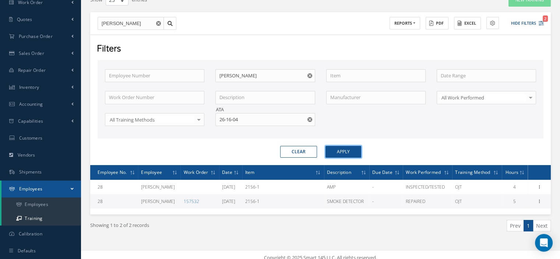
click at [342, 146] on button "Apply" at bounding box center [344, 152] width 36 height 12
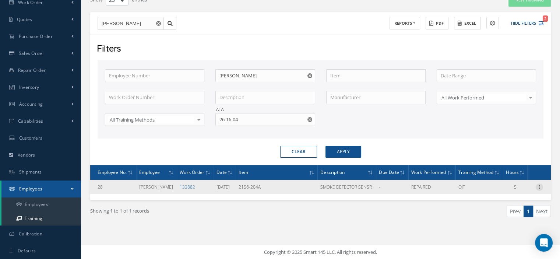
click at [540, 185] on icon at bounding box center [539, 186] width 7 height 6
click at [508, 199] on link "Print" at bounding box center [506, 201] width 58 height 10
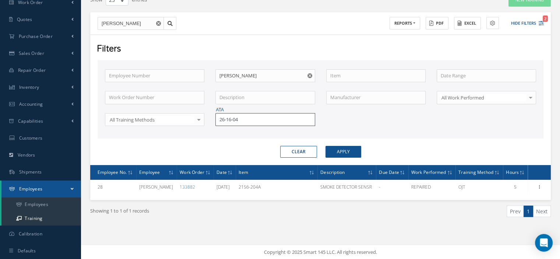
drag, startPoint x: 237, startPoint y: 119, endPoint x: 221, endPoint y: 119, distance: 16.2
click at [221, 119] on input "26-16-04" at bounding box center [265, 119] width 99 height 13
click at [227, 127] on div "26-16-07" at bounding box center [265, 132] width 99 height 13
click at [339, 150] on button "Apply" at bounding box center [344, 152] width 36 height 12
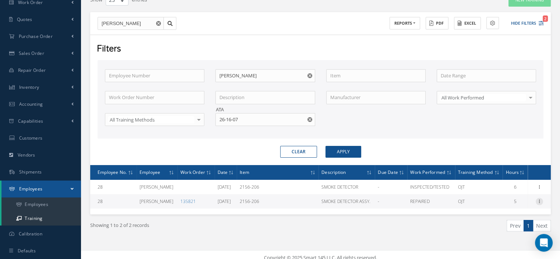
click at [538, 200] on icon at bounding box center [539, 201] width 7 height 6
click at [511, 212] on link "Print" at bounding box center [506, 216] width 58 height 10
drag, startPoint x: 252, startPoint y: 116, endPoint x: 216, endPoint y: 120, distance: 37.1
click at [217, 120] on input "26-16-07" at bounding box center [265, 119] width 99 height 13
click at [232, 132] on span "26-16-19" at bounding box center [229, 132] width 18 height 7
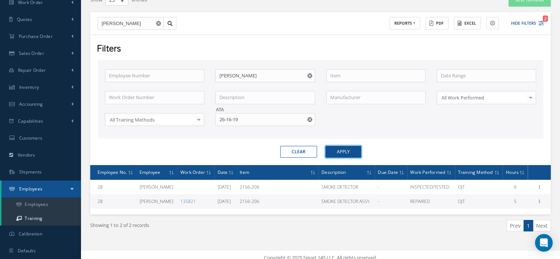
click at [355, 149] on button "Apply" at bounding box center [344, 152] width 36 height 12
click at [539, 201] on icon at bounding box center [539, 201] width 7 height 6
click at [511, 213] on link "Print" at bounding box center [506, 216] width 58 height 10
drag, startPoint x: 239, startPoint y: 120, endPoint x: 220, endPoint y: 118, distance: 20.0
click at [220, 118] on input "26-16-19" at bounding box center [265, 119] width 99 height 13
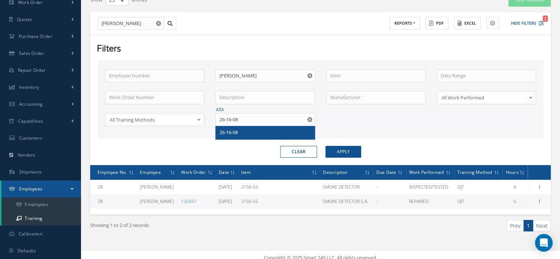
click at [237, 132] on span "26-16-08" at bounding box center [229, 132] width 18 height 7
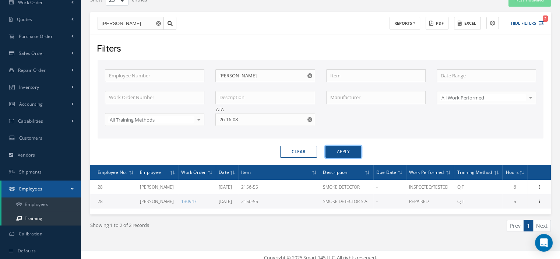
click at [333, 152] on button "Apply" at bounding box center [344, 152] width 36 height 12
click at [538, 201] on icon at bounding box center [539, 201] width 7 height 6
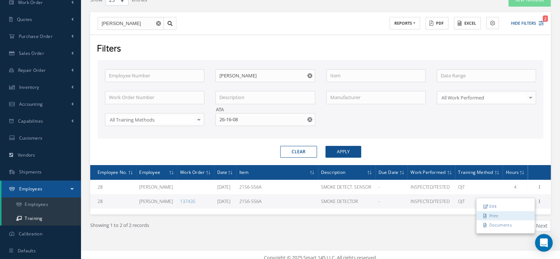
click at [504, 214] on link "Print" at bounding box center [506, 216] width 58 height 10
drag, startPoint x: 244, startPoint y: 120, endPoint x: 217, endPoint y: 122, distance: 27.0
click at [217, 122] on input "26-16-08" at bounding box center [265, 119] width 99 height 13
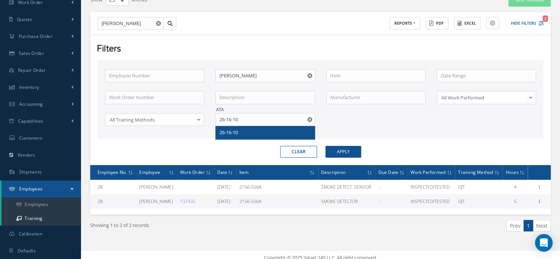
click at [229, 132] on span "26-16-10" at bounding box center [229, 132] width 18 height 7
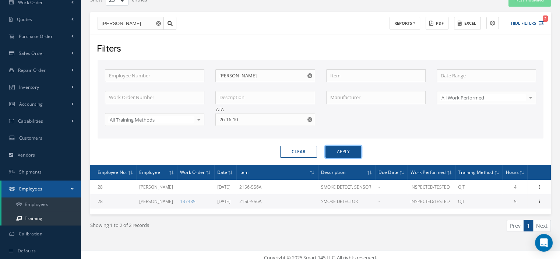
click at [337, 152] on button "Apply" at bounding box center [344, 152] width 36 height 12
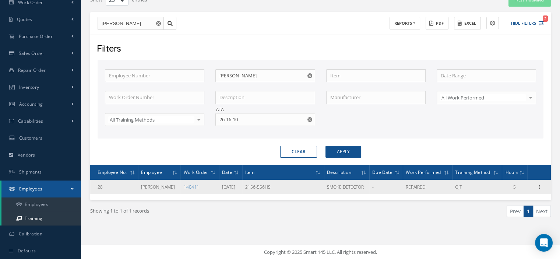
click at [537, 187] on icon at bounding box center [539, 186] width 7 height 6
click at [501, 199] on link "Print" at bounding box center [506, 201] width 58 height 10
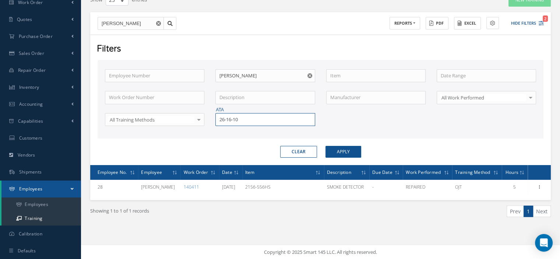
drag, startPoint x: 257, startPoint y: 120, endPoint x: 213, endPoint y: 119, distance: 43.9
click at [213, 119] on div "ATA 26-16-10" at bounding box center [265, 119] width 111 height 13
click at [221, 127] on div "26-16-11" at bounding box center [265, 132] width 99 height 13
click at [336, 153] on button "Apply" at bounding box center [344, 152] width 36 height 12
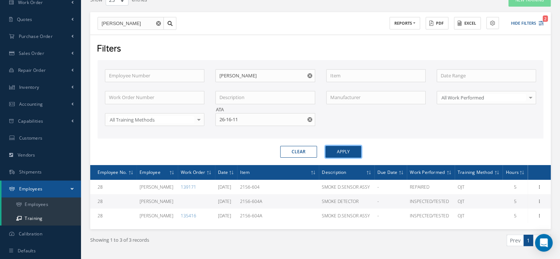
click at [336, 153] on button "Apply" at bounding box center [344, 152] width 36 height 12
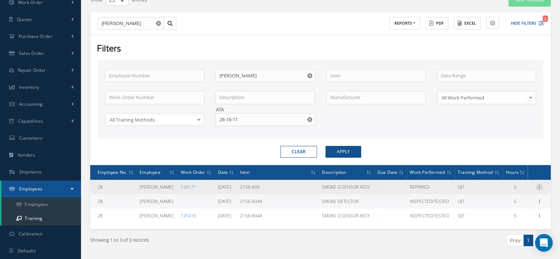
click at [538, 183] on icon at bounding box center [539, 186] width 7 height 6
click at [502, 199] on link "Print" at bounding box center [506, 201] width 58 height 10
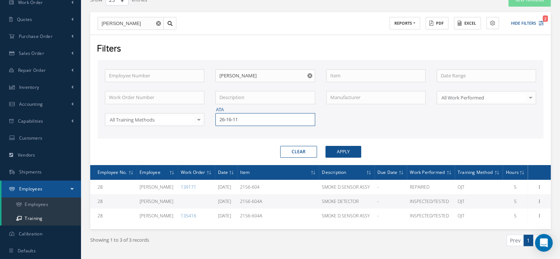
drag, startPoint x: 250, startPoint y: 123, endPoint x: 208, endPoint y: 119, distance: 42.2
click at [209, 119] on div "Employee Number Employee Name [PERSON_NAME] Work Order Number Description Manuf…" at bounding box center [320, 102] width 443 height 66
click at [230, 126] on div "26-16-12" at bounding box center [265, 132] width 99 height 13
click at [342, 153] on button "Apply" at bounding box center [344, 152] width 36 height 12
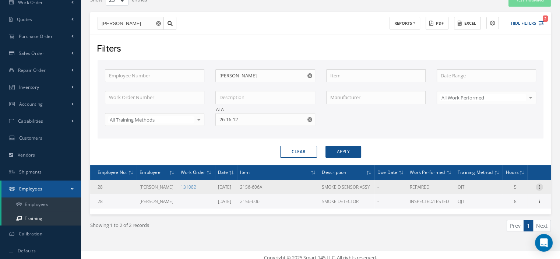
click at [538, 183] on icon at bounding box center [539, 186] width 7 height 6
click at [503, 199] on link "Print" at bounding box center [506, 201] width 58 height 10
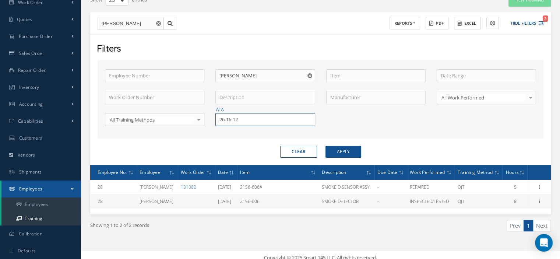
drag, startPoint x: 246, startPoint y: 121, endPoint x: 198, endPoint y: 114, distance: 48.4
click at [198, 114] on div "Employee Number Employee Name [PERSON_NAME] Work Order Number Description Manuf…" at bounding box center [320, 102] width 443 height 66
click at [245, 133] on div "26-16-13" at bounding box center [265, 132] width 91 height 7
click at [345, 155] on button "Apply" at bounding box center [344, 152] width 36 height 12
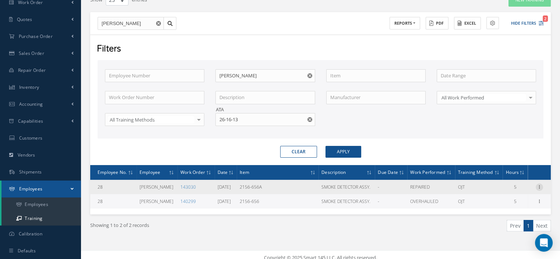
click at [540, 185] on icon at bounding box center [539, 186] width 7 height 6
click at [494, 203] on link "Print" at bounding box center [506, 201] width 58 height 10
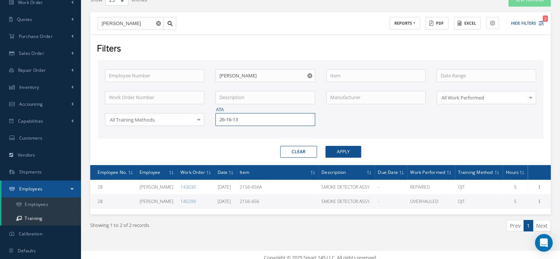
drag, startPoint x: 253, startPoint y: 121, endPoint x: 216, endPoint y: 118, distance: 37.0
click at [217, 118] on input "26-16-13" at bounding box center [265, 119] width 99 height 13
click at [233, 131] on span "26-16-14" at bounding box center [229, 132] width 18 height 7
click at [342, 152] on button "Apply" at bounding box center [344, 152] width 36 height 12
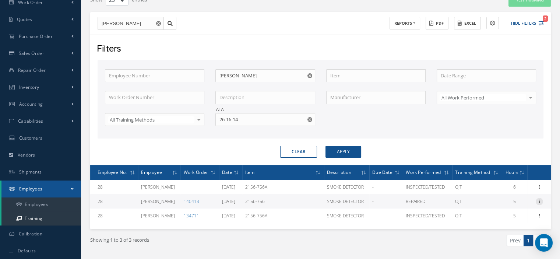
click at [539, 199] on icon at bounding box center [539, 201] width 7 height 6
click at [508, 211] on link "Print" at bounding box center [506, 216] width 58 height 10
drag, startPoint x: 247, startPoint y: 117, endPoint x: 209, endPoint y: 118, distance: 37.6
click at [209, 118] on div "Employee Number Employee Name [PERSON_NAME] Work Order Number Description Manuf…" at bounding box center [320, 102] width 443 height 66
click at [218, 129] on div "79-09-04" at bounding box center [265, 132] width 99 height 13
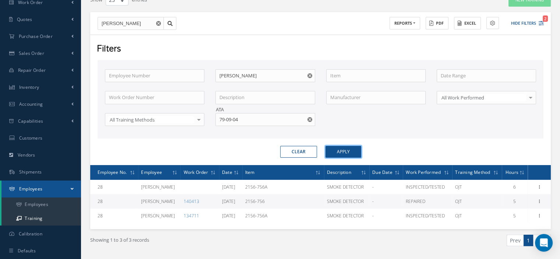
click at [334, 153] on button "Apply" at bounding box center [344, 152] width 36 height 12
click at [540, 199] on icon at bounding box center [539, 201] width 7 height 6
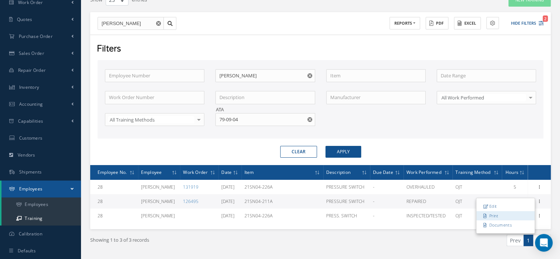
click at [502, 215] on link "Print" at bounding box center [506, 216] width 58 height 10
drag, startPoint x: 251, startPoint y: 122, endPoint x: 194, endPoint y: 119, distance: 56.8
click at [194, 119] on div "Employee Number Employee Name [PERSON_NAME] Work Order Number Description Manuf…" at bounding box center [320, 102] width 443 height 66
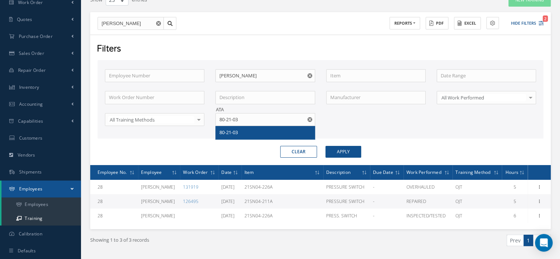
click at [218, 132] on div "80-21-03" at bounding box center [265, 132] width 99 height 13
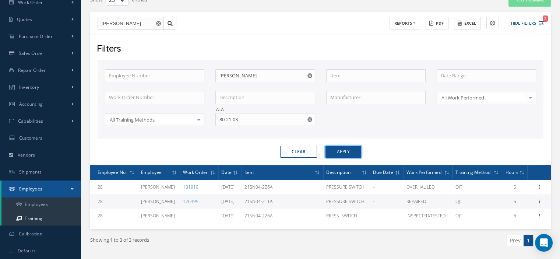
click at [337, 154] on button "Apply" at bounding box center [344, 152] width 36 height 12
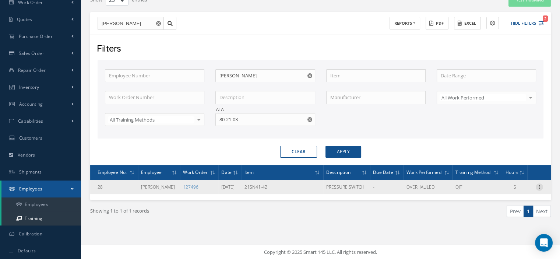
click at [540, 187] on icon at bounding box center [539, 186] width 7 height 6
click at [508, 199] on link "Print" at bounding box center [506, 201] width 58 height 10
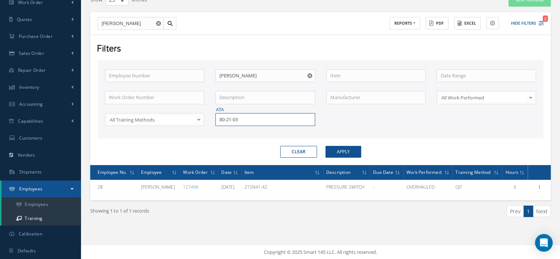
drag, startPoint x: 232, startPoint y: 118, endPoint x: 212, endPoint y: 115, distance: 20.1
click at [212, 115] on div "ATA 80-21-03" at bounding box center [265, 119] width 111 height 13
click at [233, 133] on span "79-09-04" at bounding box center [229, 132] width 18 height 7
click at [335, 155] on button "Apply" at bounding box center [344, 152] width 36 height 12
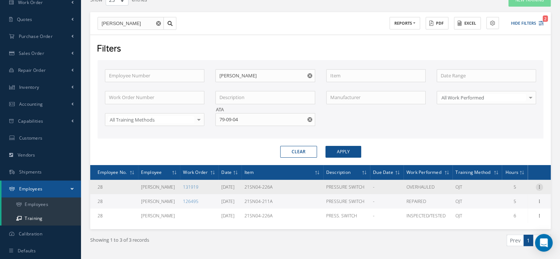
click at [541, 188] on div at bounding box center [539, 186] width 7 height 7
click at [501, 200] on link "Print" at bounding box center [506, 201] width 58 height 10
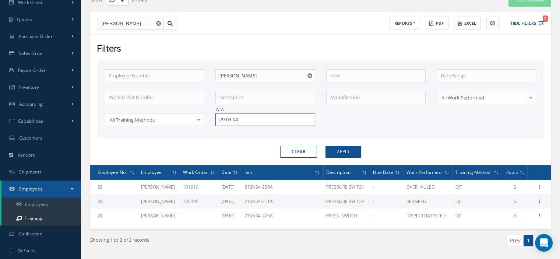
drag, startPoint x: 248, startPoint y: 120, endPoint x: 204, endPoint y: 116, distance: 44.3
click at [204, 116] on div "Employee Number Employee Name [PERSON_NAME] Work Order Number Description Manuf…" at bounding box center [320, 102] width 443 height 66
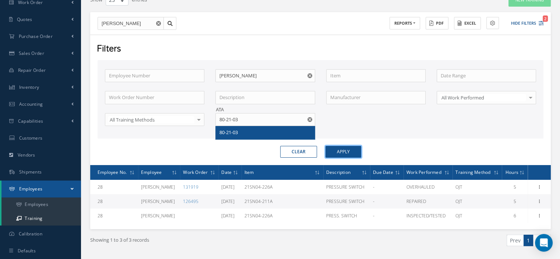
click at [334, 148] on button "Apply" at bounding box center [344, 152] width 36 height 12
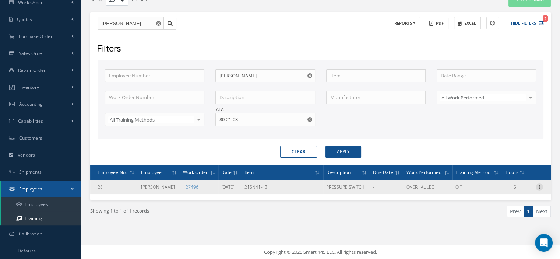
click at [542, 186] on icon at bounding box center [539, 186] width 7 height 6
click at [508, 200] on link "Print" at bounding box center [506, 201] width 58 height 10
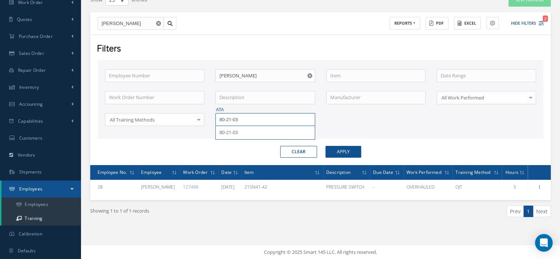
drag, startPoint x: 243, startPoint y: 116, endPoint x: 216, endPoint y: 118, distance: 26.9
click at [216, 118] on input "80-21-03" at bounding box center [265, 119] width 99 height 13
click at [228, 130] on span "21-61-02" at bounding box center [229, 132] width 18 height 7
click at [338, 150] on button "Apply" at bounding box center [344, 152] width 36 height 12
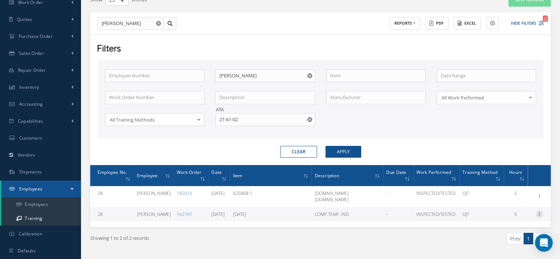
click at [539, 210] on icon at bounding box center [539, 213] width 7 height 6
click at [507, 224] on link "Print" at bounding box center [506, 229] width 58 height 10
drag, startPoint x: 249, startPoint y: 120, endPoint x: 216, endPoint y: 122, distance: 33.2
click at [216, 122] on input "21-61-02" at bounding box center [265, 119] width 99 height 13
click at [227, 127] on div "33-09-01" at bounding box center [265, 132] width 99 height 13
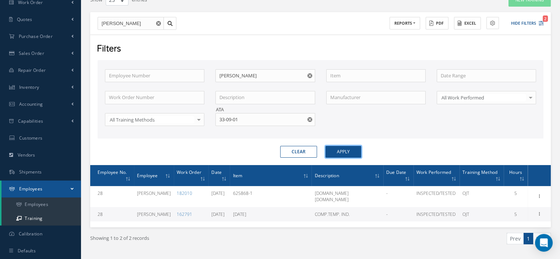
click at [345, 150] on button "Apply" at bounding box center [344, 152] width 36 height 12
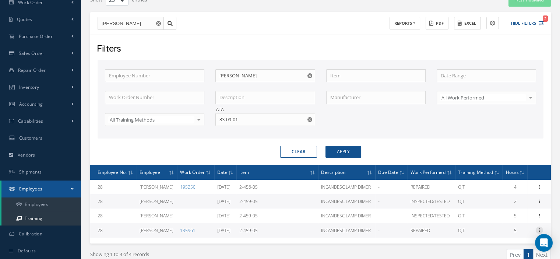
click at [541, 228] on icon at bounding box center [539, 230] width 7 height 6
click at [506, 242] on link "Print" at bounding box center [506, 245] width 58 height 10
drag, startPoint x: 253, startPoint y: 121, endPoint x: 212, endPoint y: 116, distance: 40.8
click at [212, 116] on div "ATA 33-09-01" at bounding box center [265, 119] width 111 height 13
click at [231, 126] on div "22-32-34" at bounding box center [265, 132] width 99 height 13
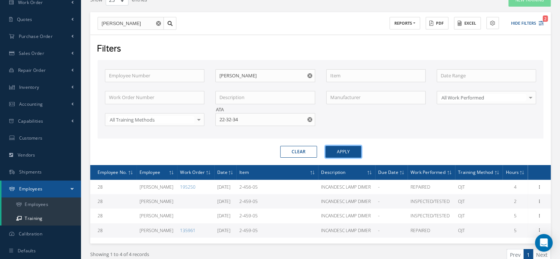
click at [341, 154] on button "Apply" at bounding box center [344, 152] width 36 height 12
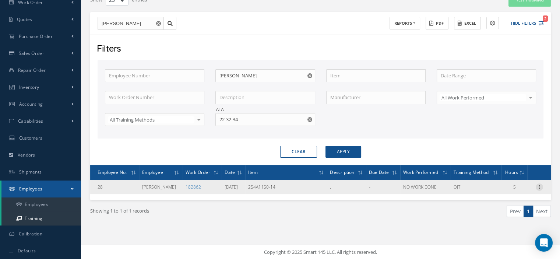
click at [540, 185] on icon at bounding box center [539, 186] width 7 height 6
click at [506, 197] on link "Print" at bounding box center [506, 201] width 58 height 10
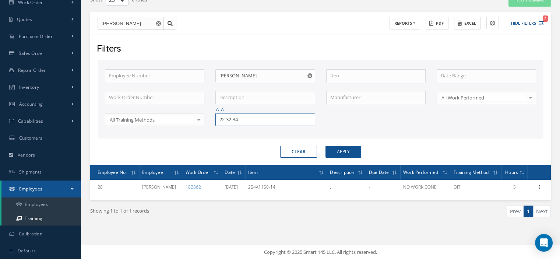
drag, startPoint x: 251, startPoint y: 117, endPoint x: 219, endPoint y: 120, distance: 32.6
click at [219, 120] on input "22-32-34" at bounding box center [265, 119] width 99 height 13
click at [226, 131] on span "27-32-01" at bounding box center [229, 132] width 18 height 7
click at [349, 154] on button "Apply" at bounding box center [344, 152] width 36 height 12
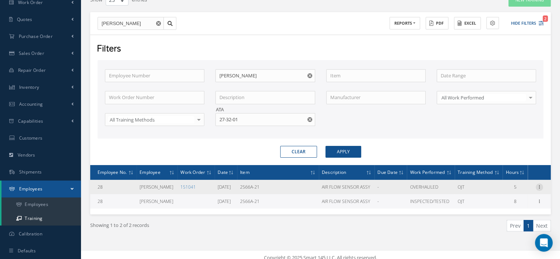
click at [541, 186] on icon at bounding box center [539, 186] width 7 height 6
click at [505, 199] on link "Print" at bounding box center [506, 201] width 58 height 10
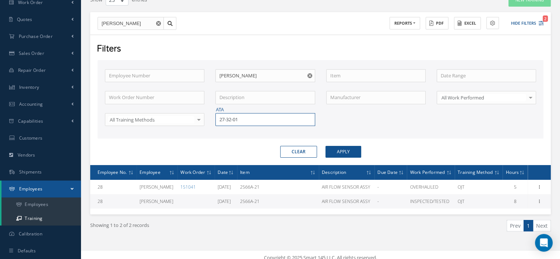
drag, startPoint x: 243, startPoint y: 118, endPoint x: 213, endPoint y: 120, distance: 30.2
click at [213, 120] on div "ATA 27-32-01" at bounding box center [265, 119] width 111 height 13
click at [242, 131] on div "34-10-1" at bounding box center [265, 132] width 91 height 7
click at [333, 147] on button "Apply" at bounding box center [344, 152] width 36 height 12
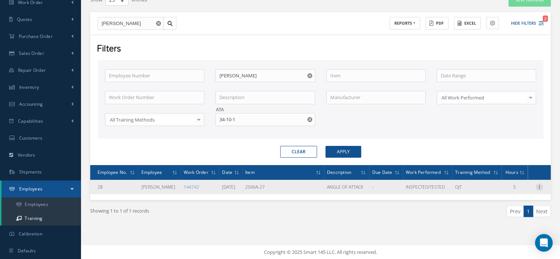
click at [539, 185] on icon at bounding box center [539, 186] width 7 height 6
click at [508, 200] on link "Print" at bounding box center [506, 201] width 58 height 10
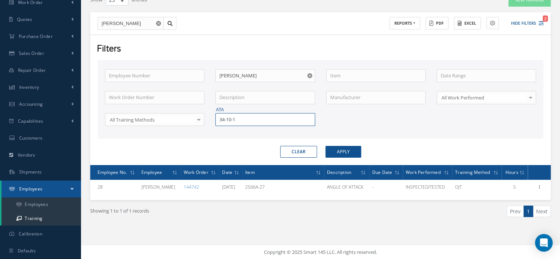
drag, startPoint x: 248, startPoint y: 117, endPoint x: 215, endPoint y: 125, distance: 34.1
click at [215, 125] on div "ATA 34-10-1" at bounding box center [265, 119] width 111 height 13
click at [220, 129] on span "34-18-1" at bounding box center [228, 132] width 16 height 7
click at [343, 151] on button "Apply" at bounding box center [344, 152] width 36 height 12
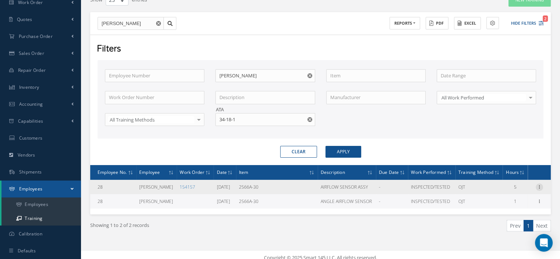
click at [540, 185] on icon at bounding box center [539, 186] width 7 height 6
click at [513, 199] on link "Print" at bounding box center [506, 201] width 58 height 10
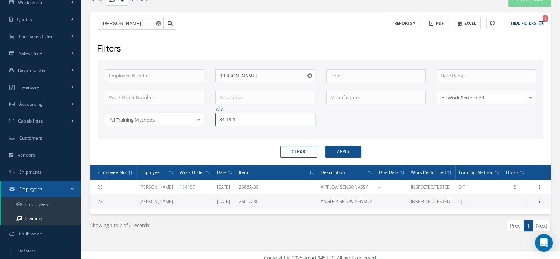
drag, startPoint x: 266, startPoint y: 119, endPoint x: 211, endPoint y: 115, distance: 55.8
click at [211, 115] on div "ATA 34-18-1" at bounding box center [265, 119] width 111 height 13
type input "34-12-01"
click at [222, 129] on span "34-12-01" at bounding box center [229, 132] width 18 height 7
click at [340, 153] on button "Apply" at bounding box center [344, 152] width 36 height 12
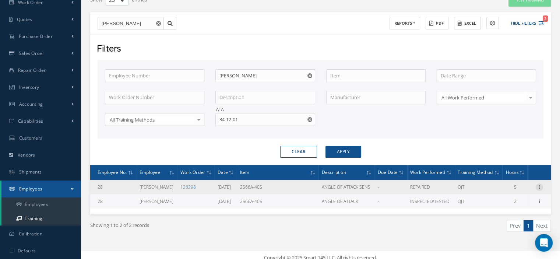
click at [540, 185] on icon at bounding box center [539, 186] width 7 height 6
click at [492, 199] on link "Print" at bounding box center [506, 201] width 58 height 10
click at [541, 187] on icon at bounding box center [539, 186] width 7 height 6
